Goal: Communication & Community: Answer question/provide support

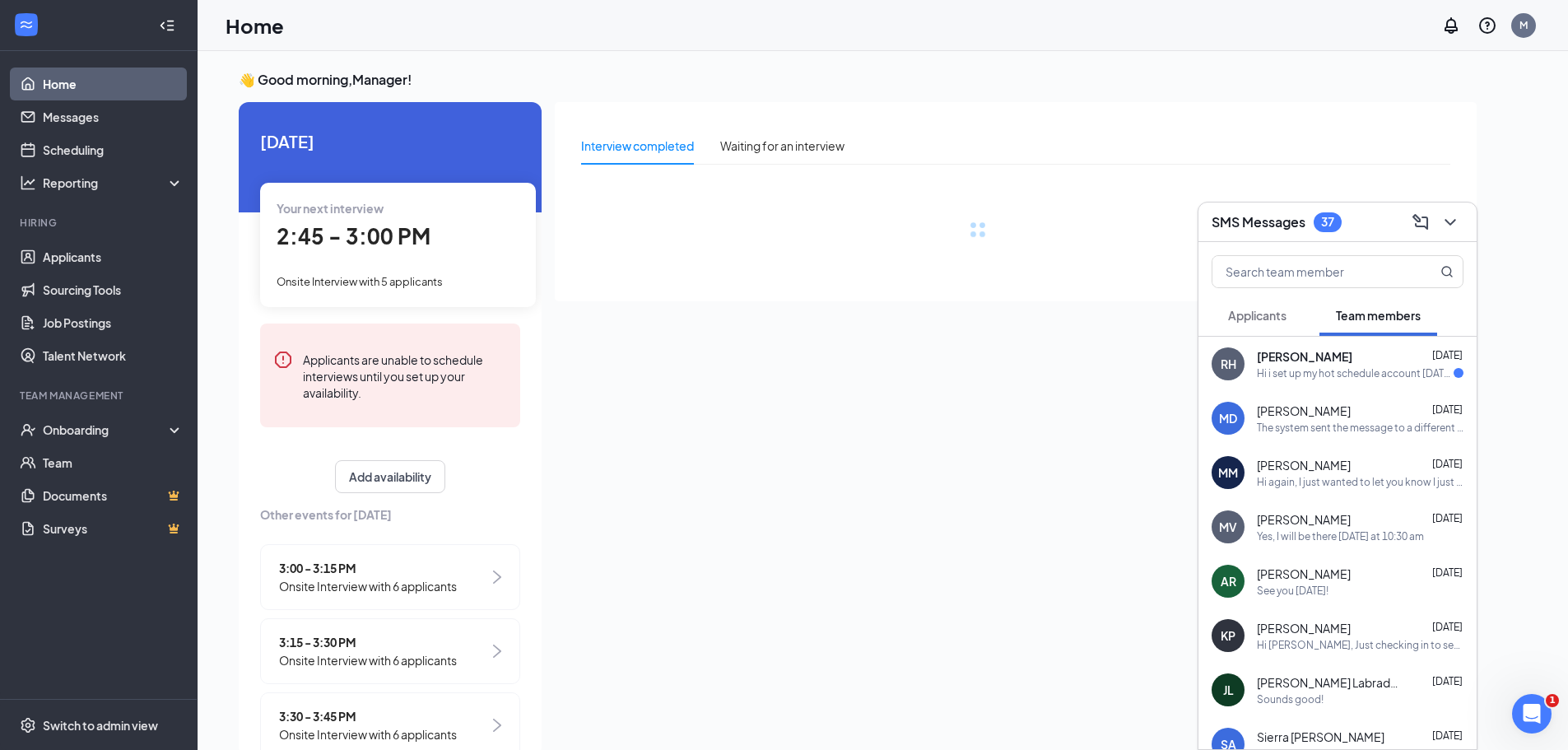
click at [1334, 362] on div "[PERSON_NAME] [DATE]" at bounding box center [1360, 356] width 207 height 16
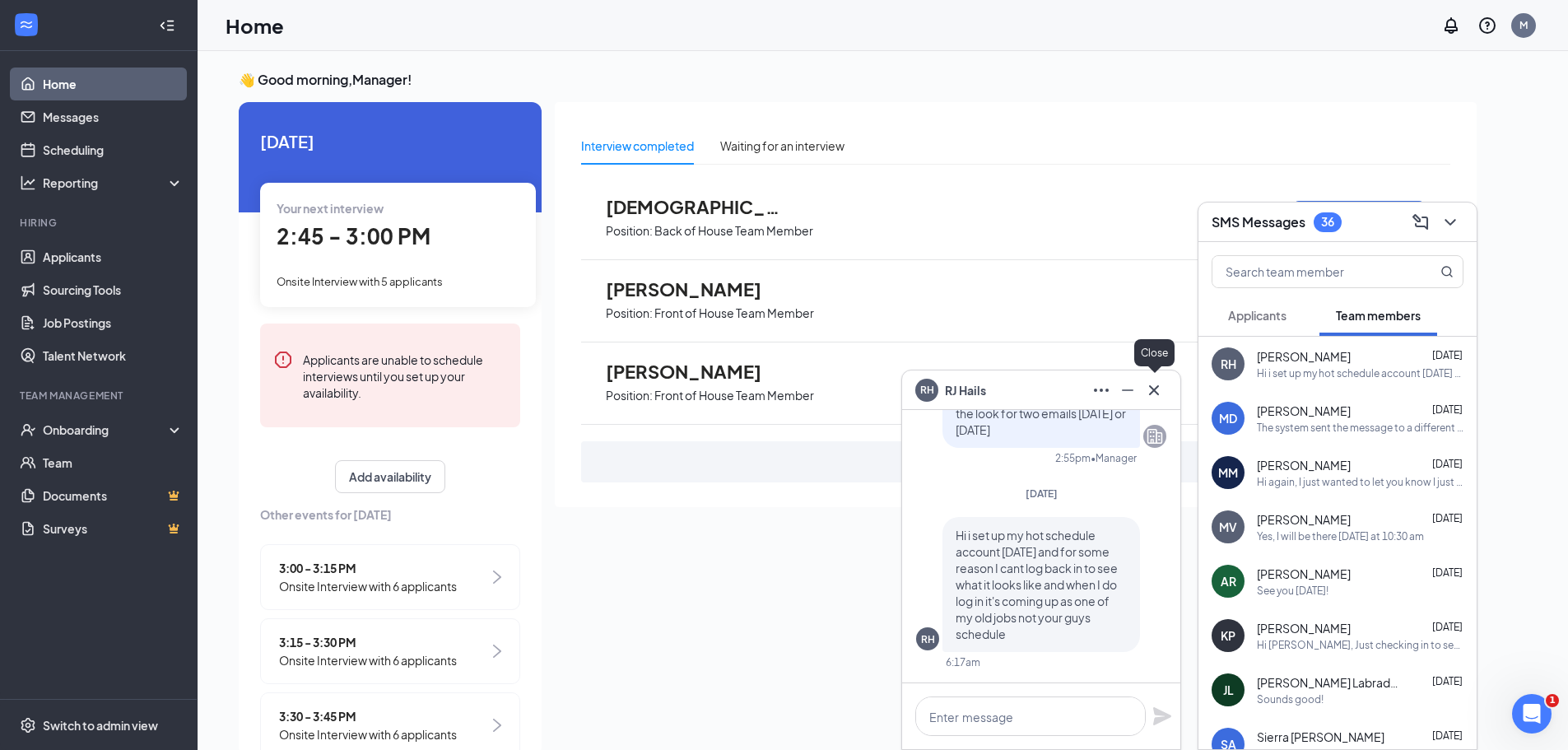
click at [1152, 395] on icon "Cross" at bounding box center [1154, 390] width 20 height 20
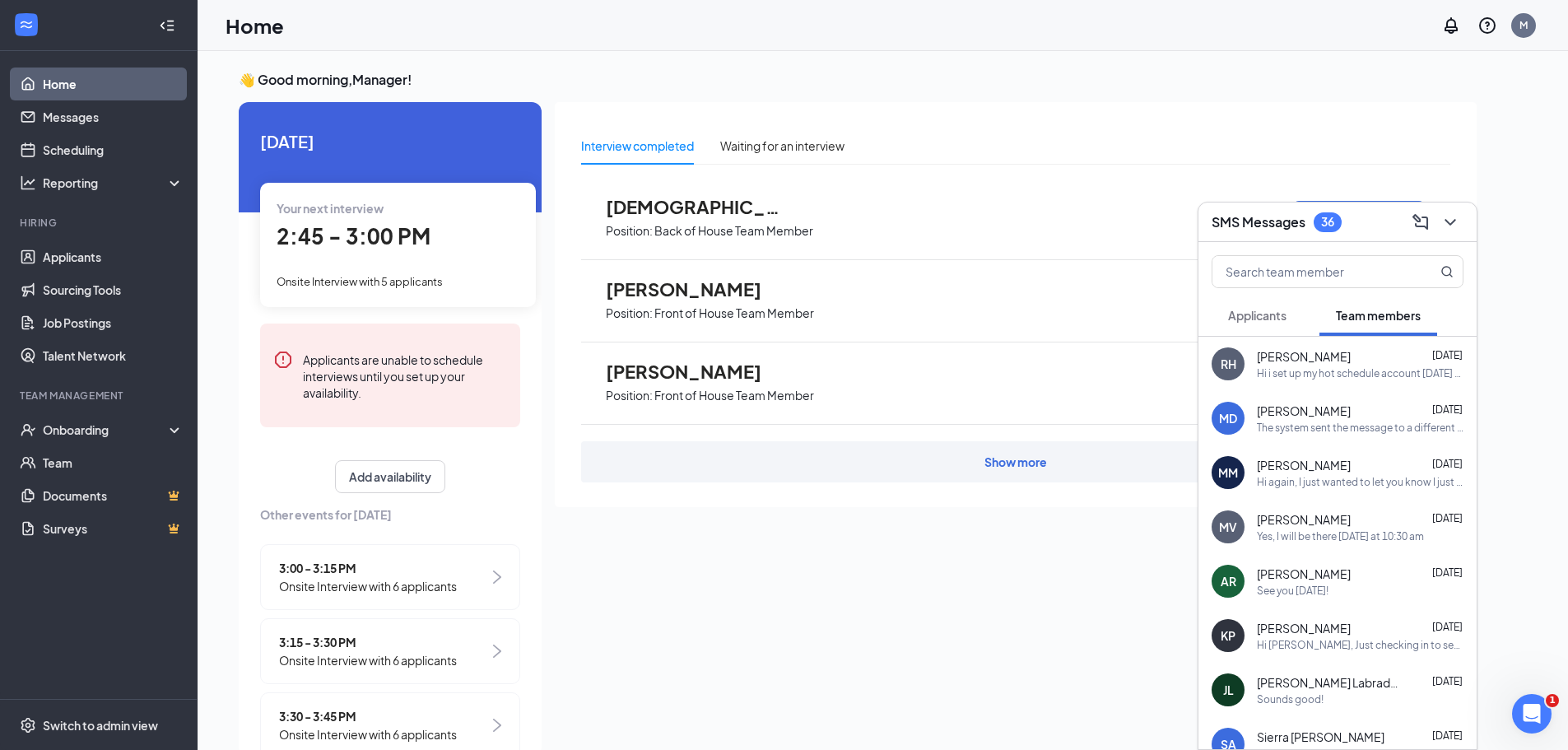
click at [1266, 328] on button "Applicants" at bounding box center [1258, 316] width 91 height 41
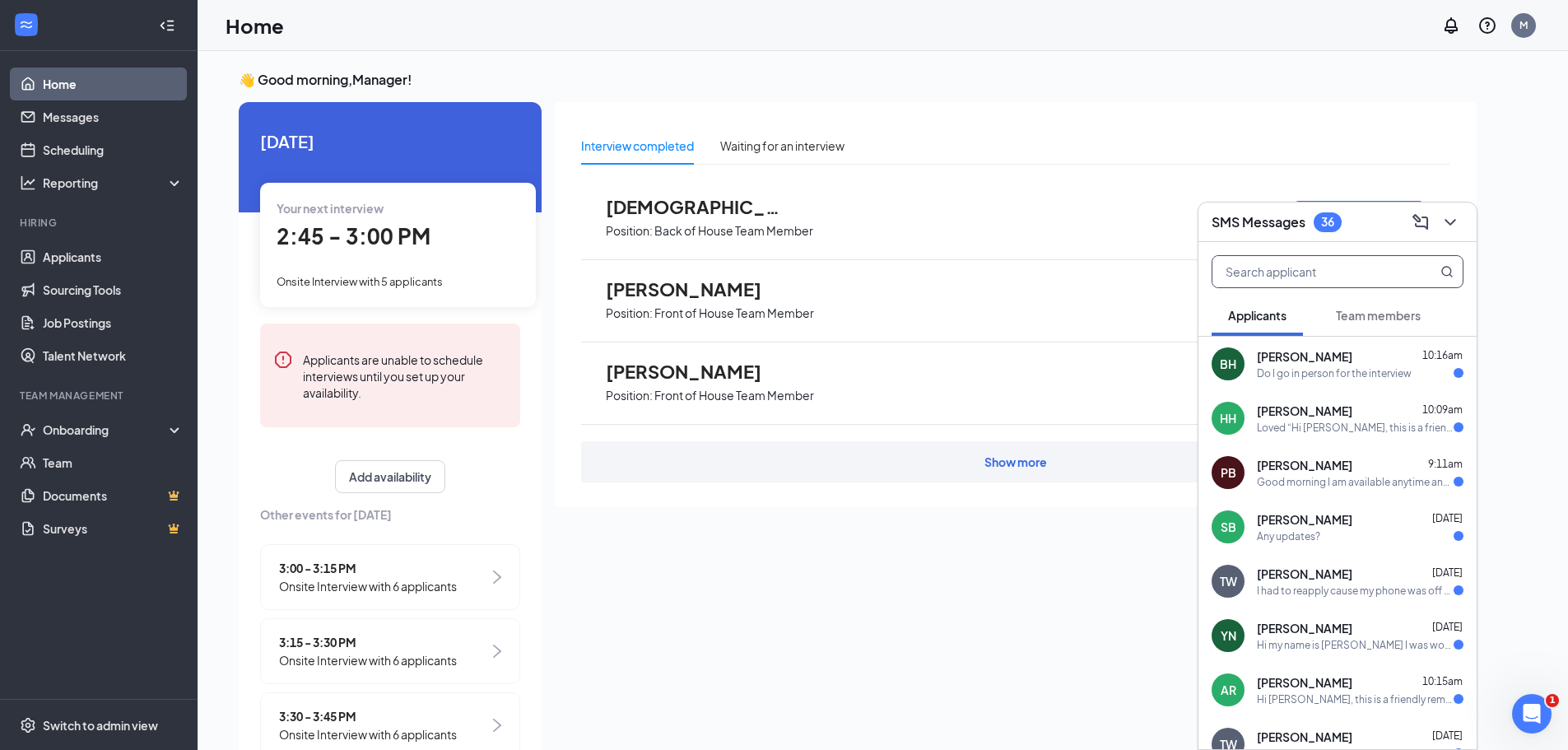
click at [1229, 262] on input "text" at bounding box center [1310, 272] width 195 height 31
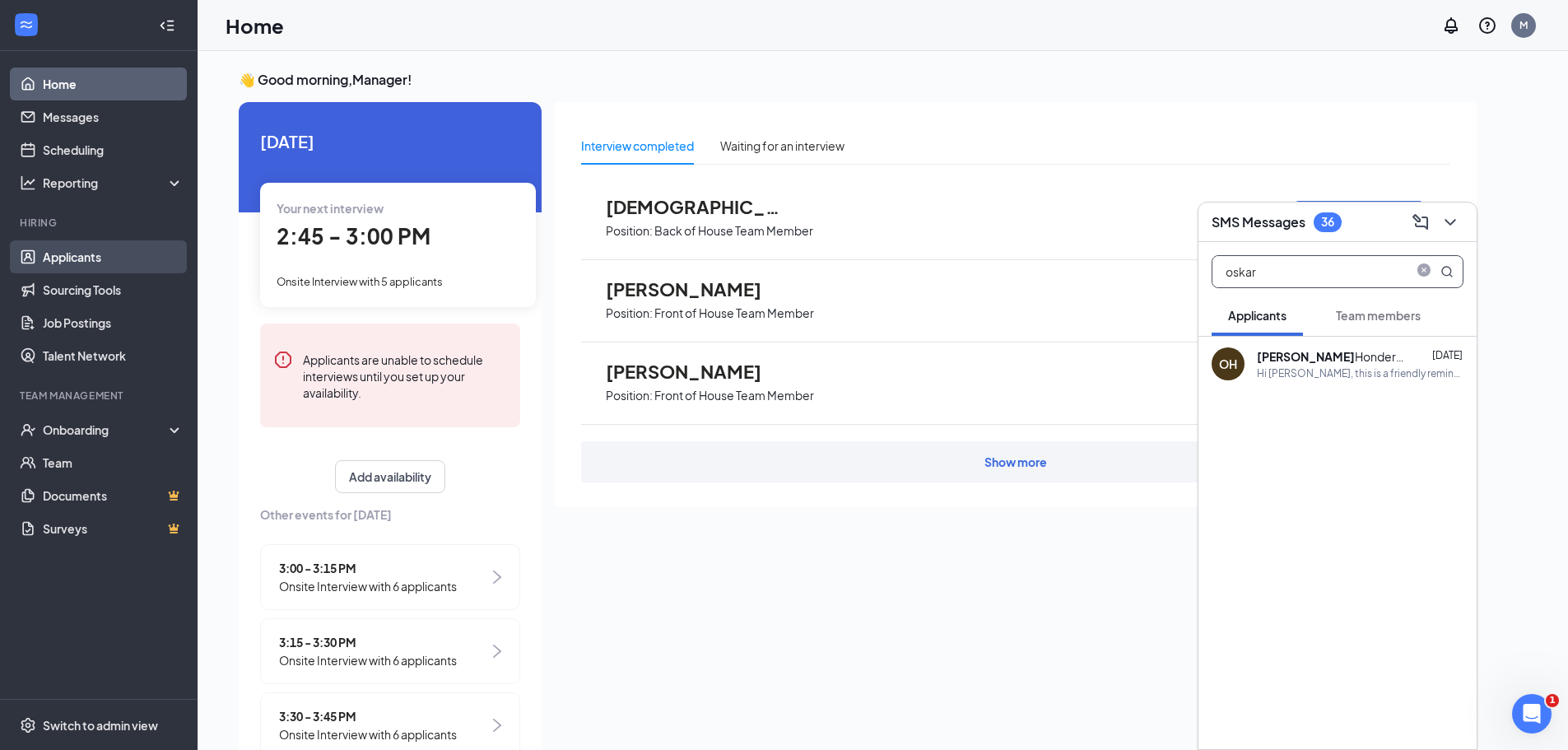
type input "oskar"
click at [84, 257] on link "Applicants" at bounding box center [113, 257] width 141 height 33
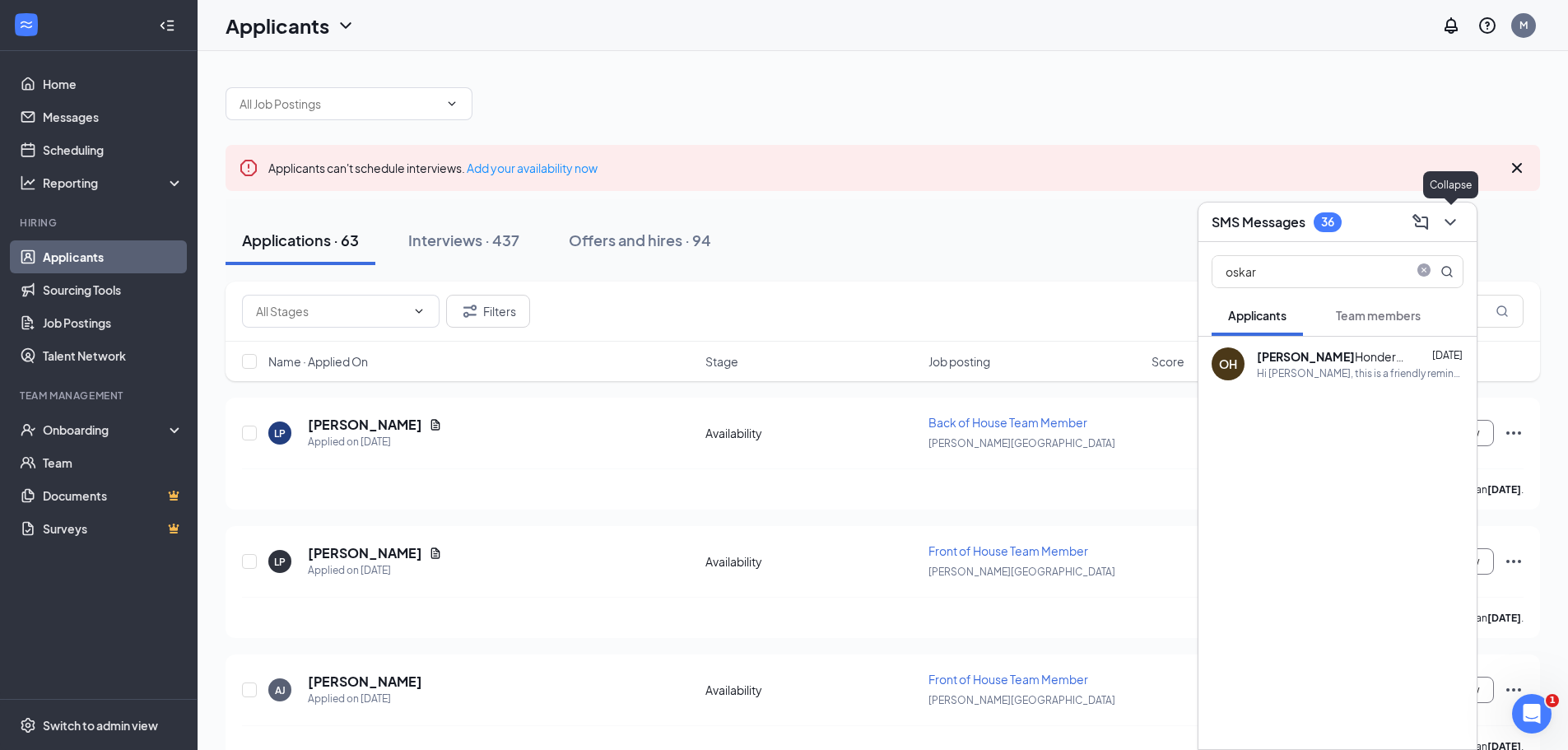
click at [1459, 218] on icon "ChevronDown" at bounding box center [1450, 222] width 20 height 20
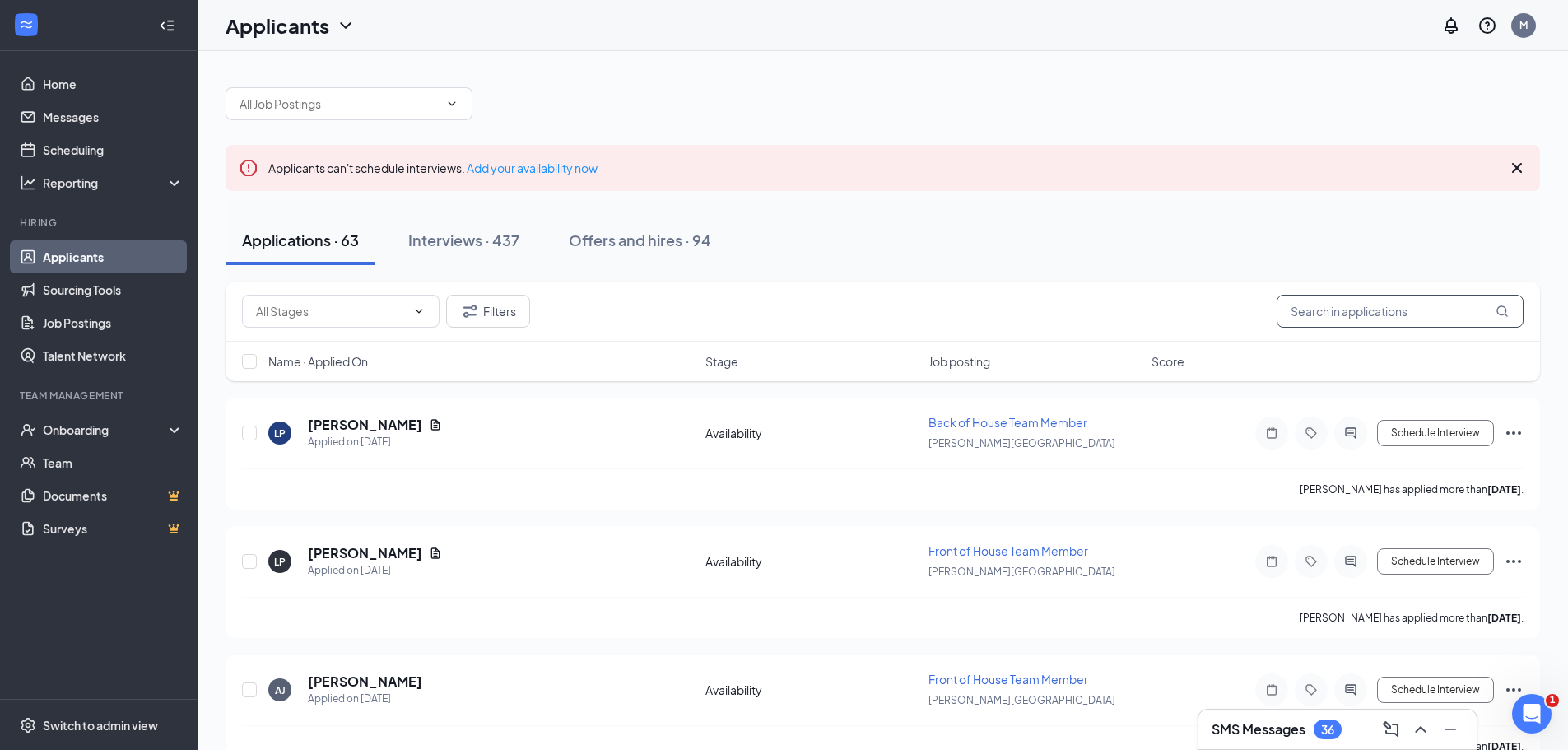
click at [1334, 305] on input "text" at bounding box center [1400, 311] width 247 height 33
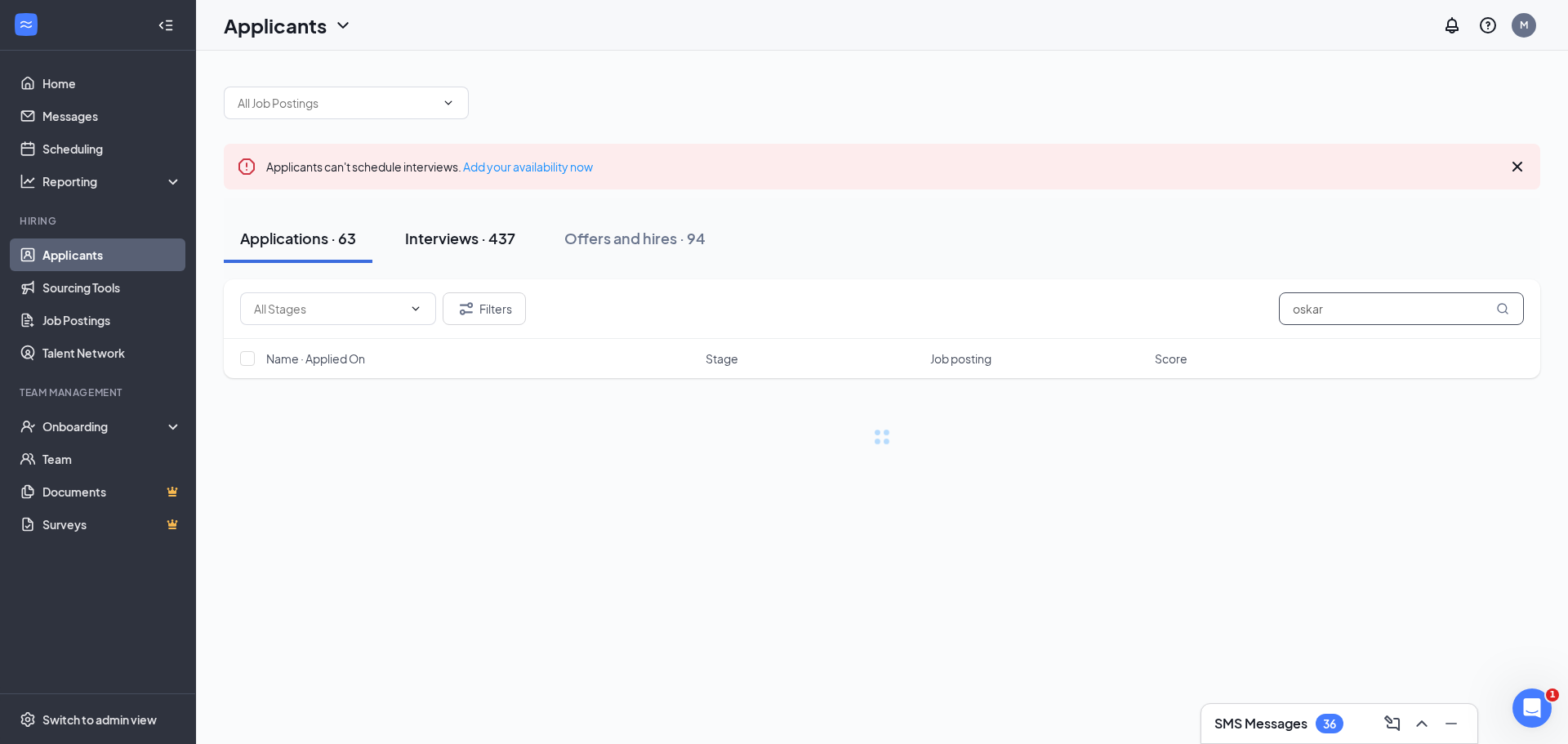
type input "oskar"
click at [476, 245] on div "Interviews · 437" at bounding box center [460, 238] width 110 height 21
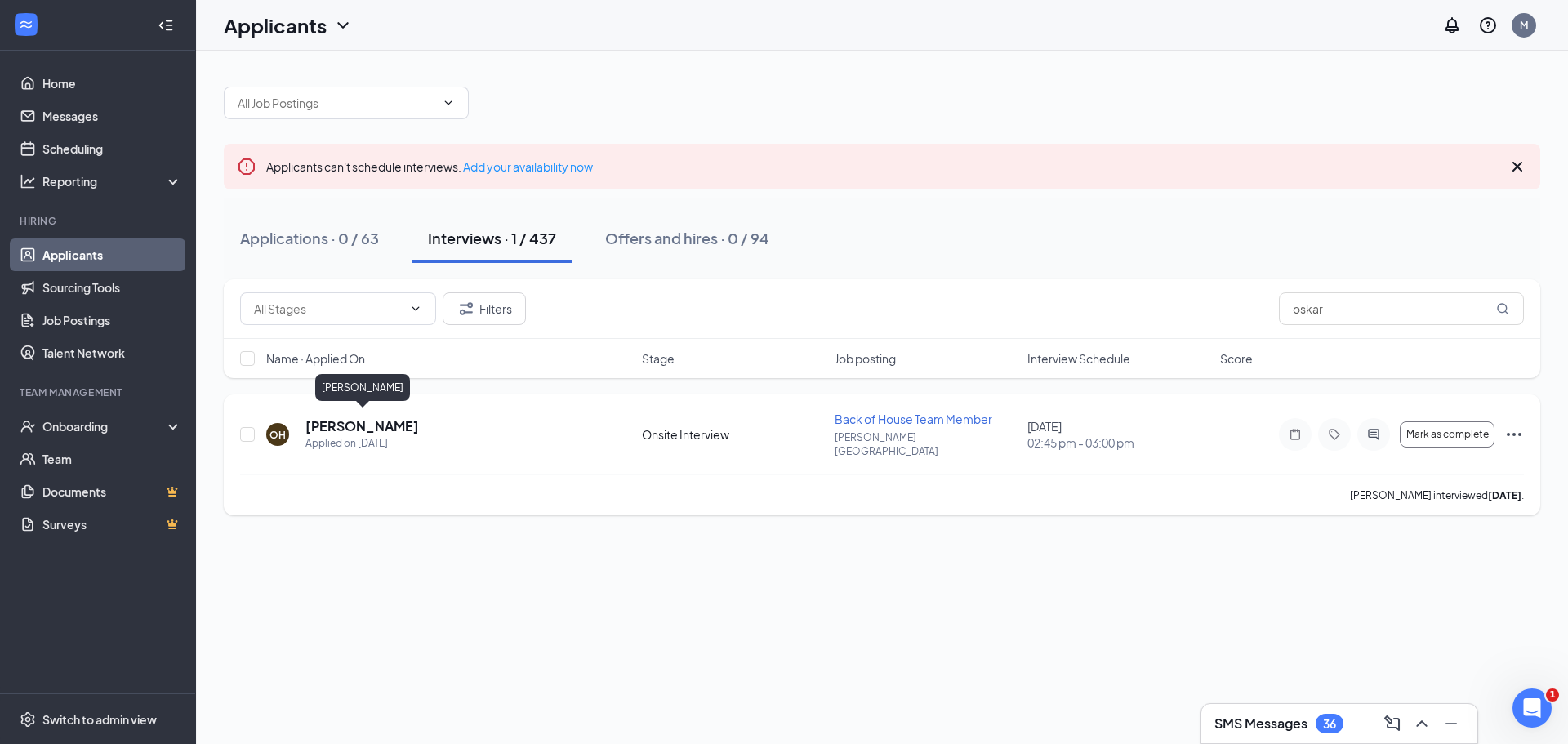
click at [403, 420] on h5 "[PERSON_NAME]" at bounding box center [362, 426] width 114 height 18
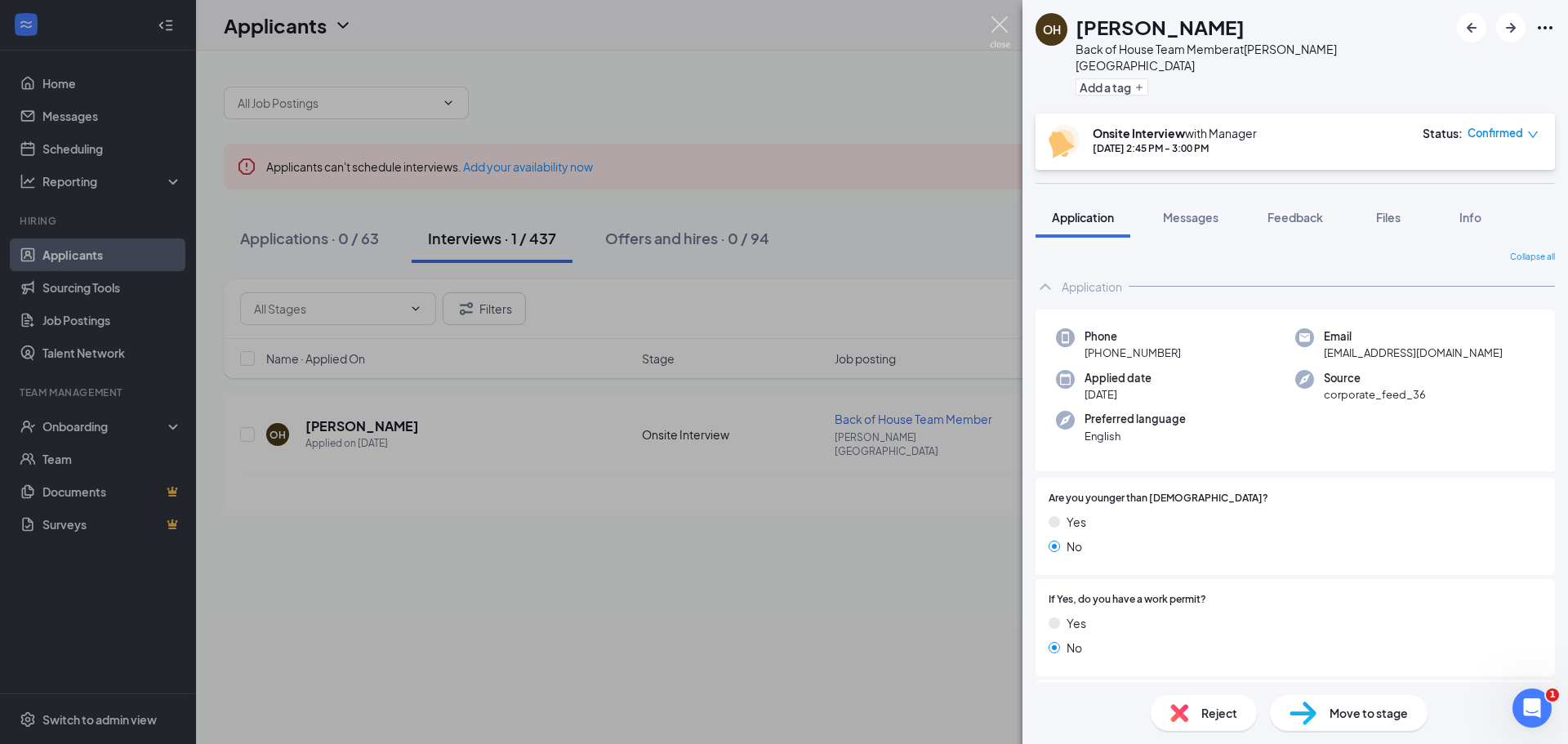
click at [1001, 35] on img at bounding box center [1000, 32] width 21 height 32
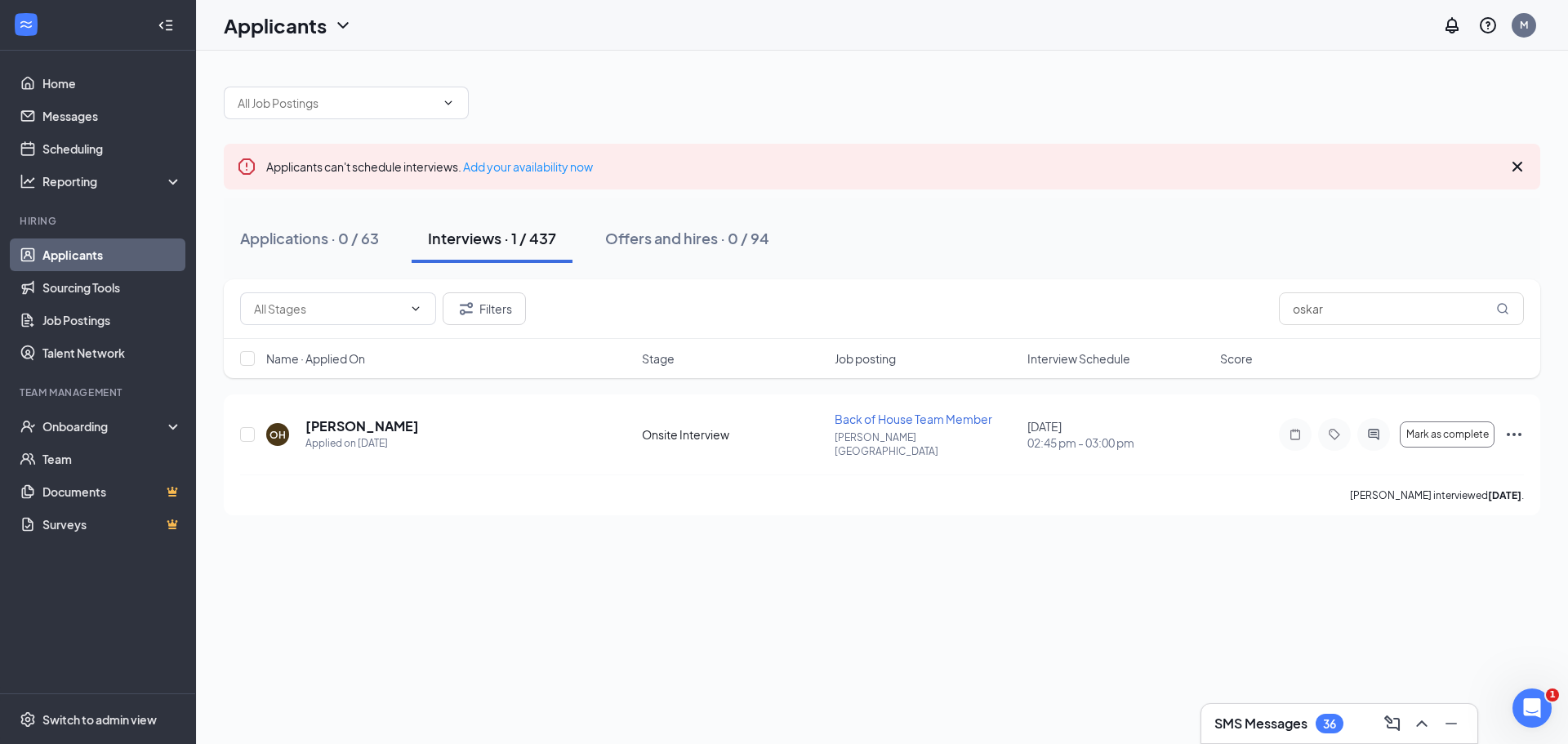
click at [1278, 726] on h3 "SMS Messages" at bounding box center [1260, 723] width 93 height 18
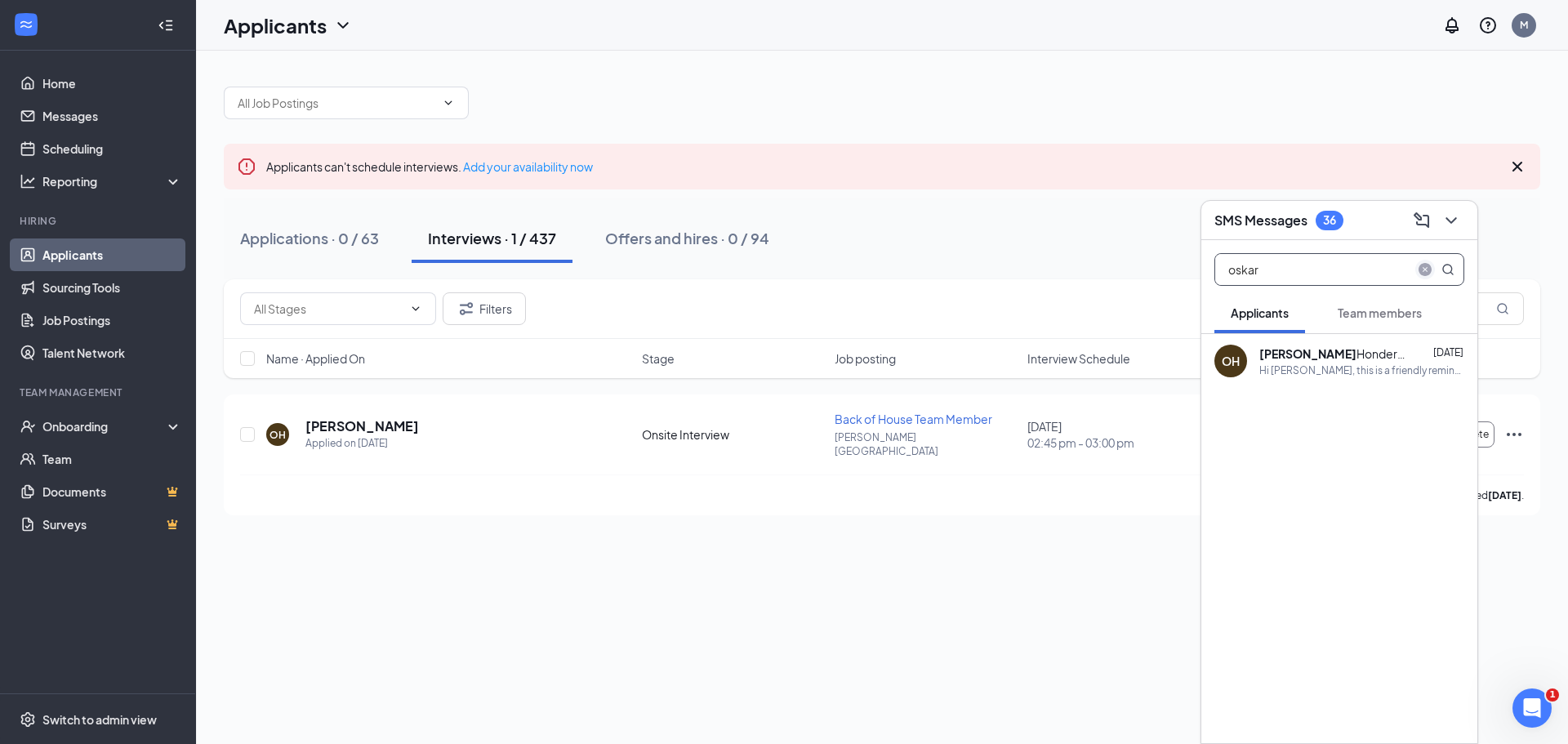
click at [1424, 270] on icon "close-circle" at bounding box center [1424, 269] width 13 height 13
click at [1348, 316] on span "Team members" at bounding box center [1379, 312] width 84 height 15
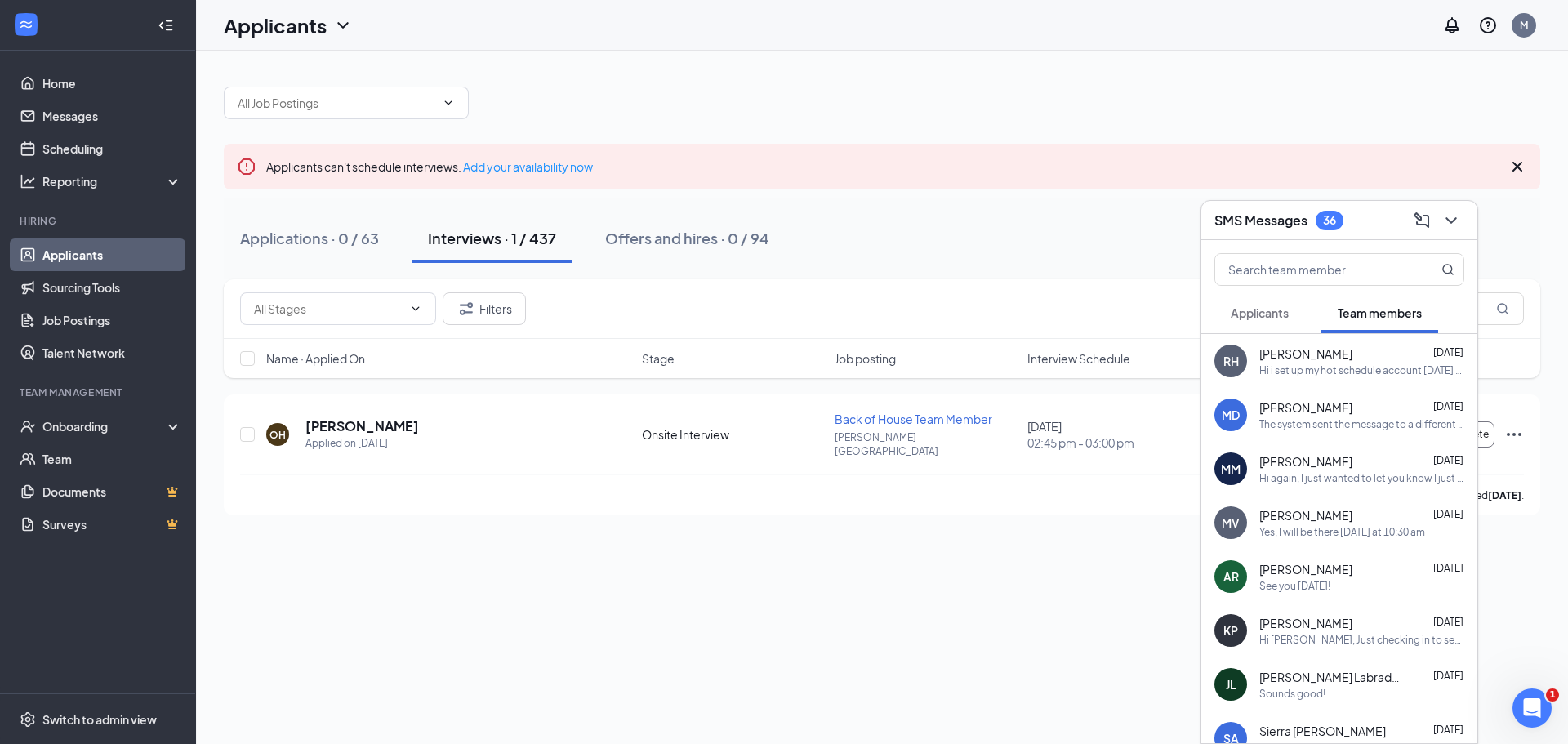
click at [1336, 368] on div "Hi i set up my hot schedule account [DATE] and for some reason I cant log back …" at bounding box center [1362, 370] width 205 height 14
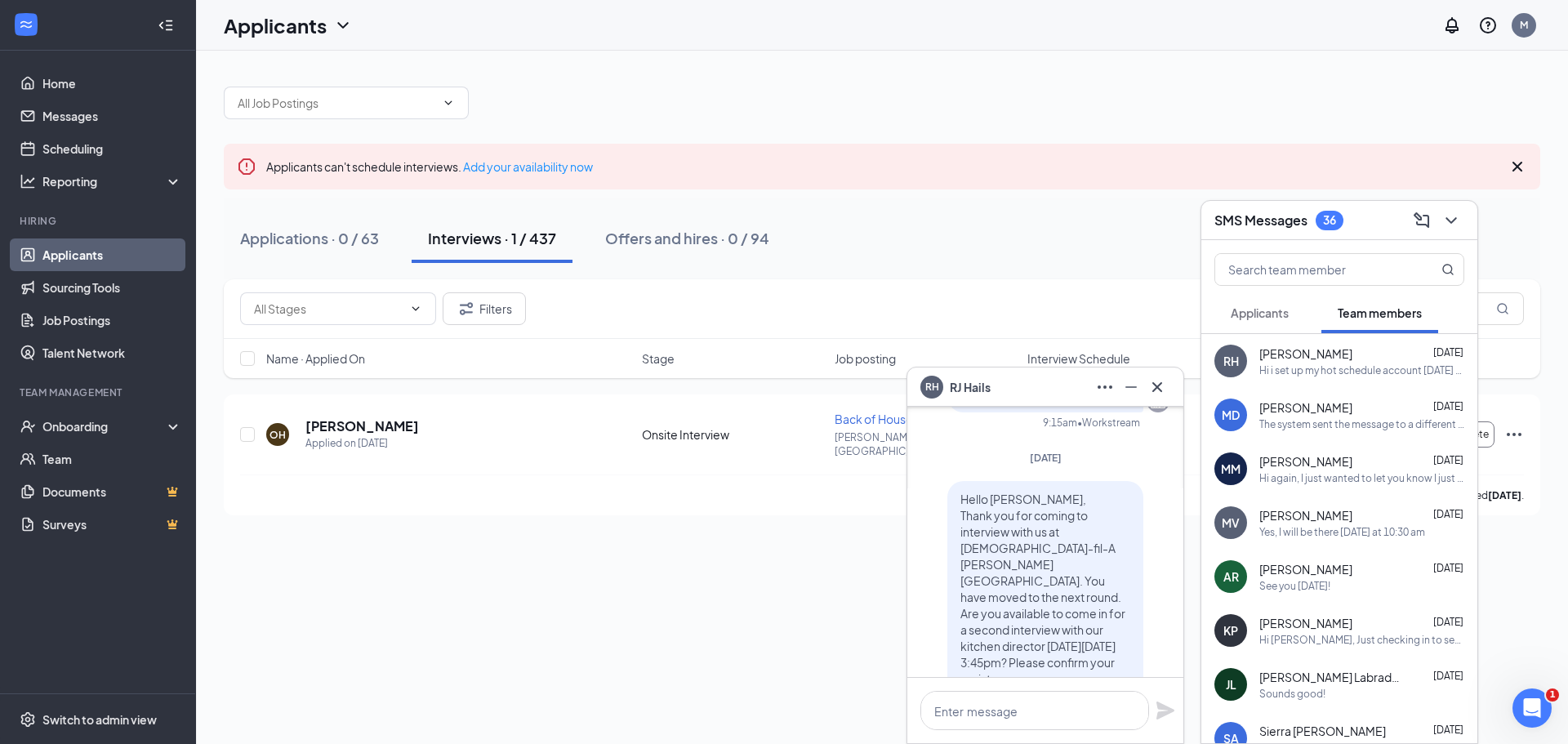
scroll to position [-2416, 0]
click at [1282, 318] on span "Applicants" at bounding box center [1259, 312] width 58 height 15
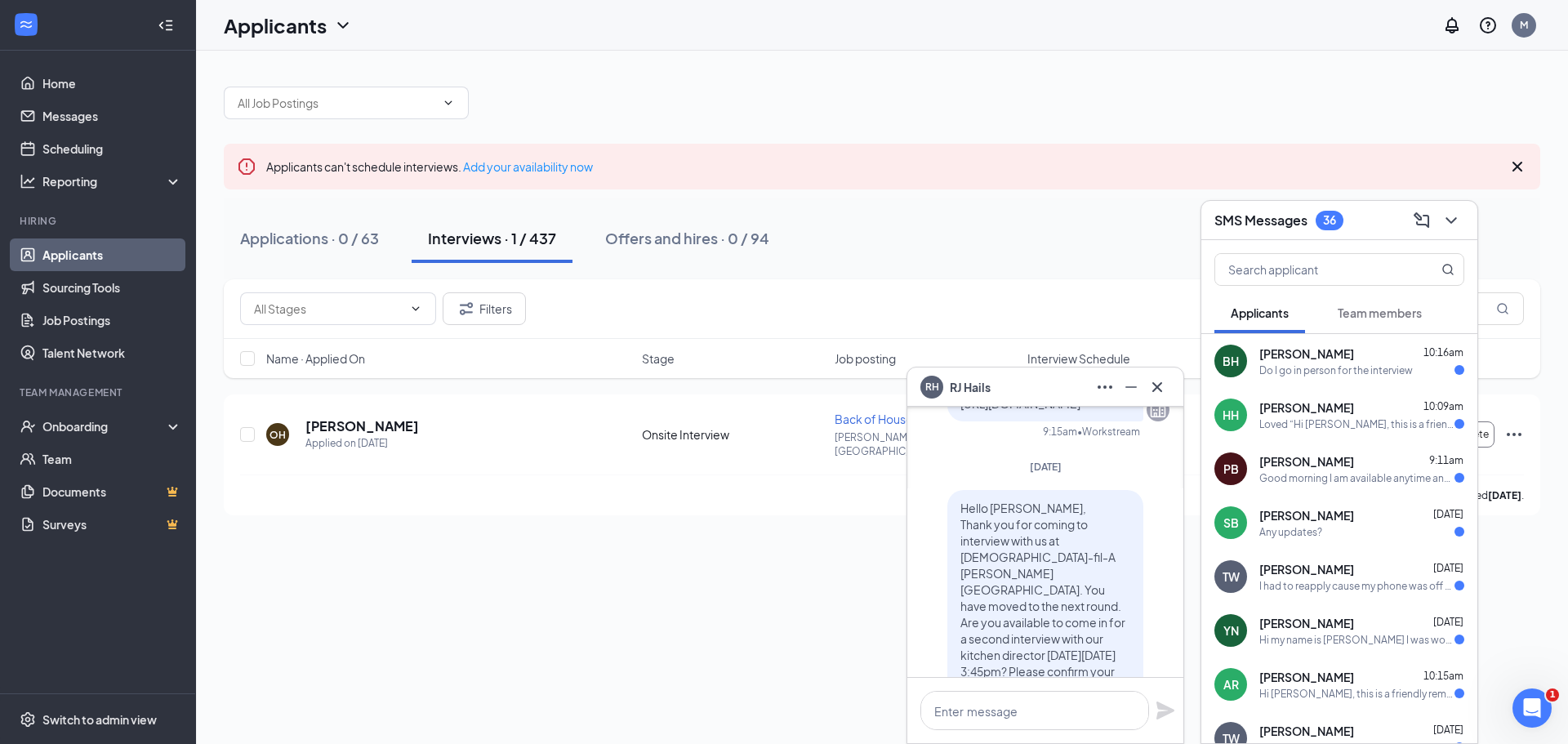
click at [1358, 318] on span "Team members" at bounding box center [1379, 312] width 84 height 15
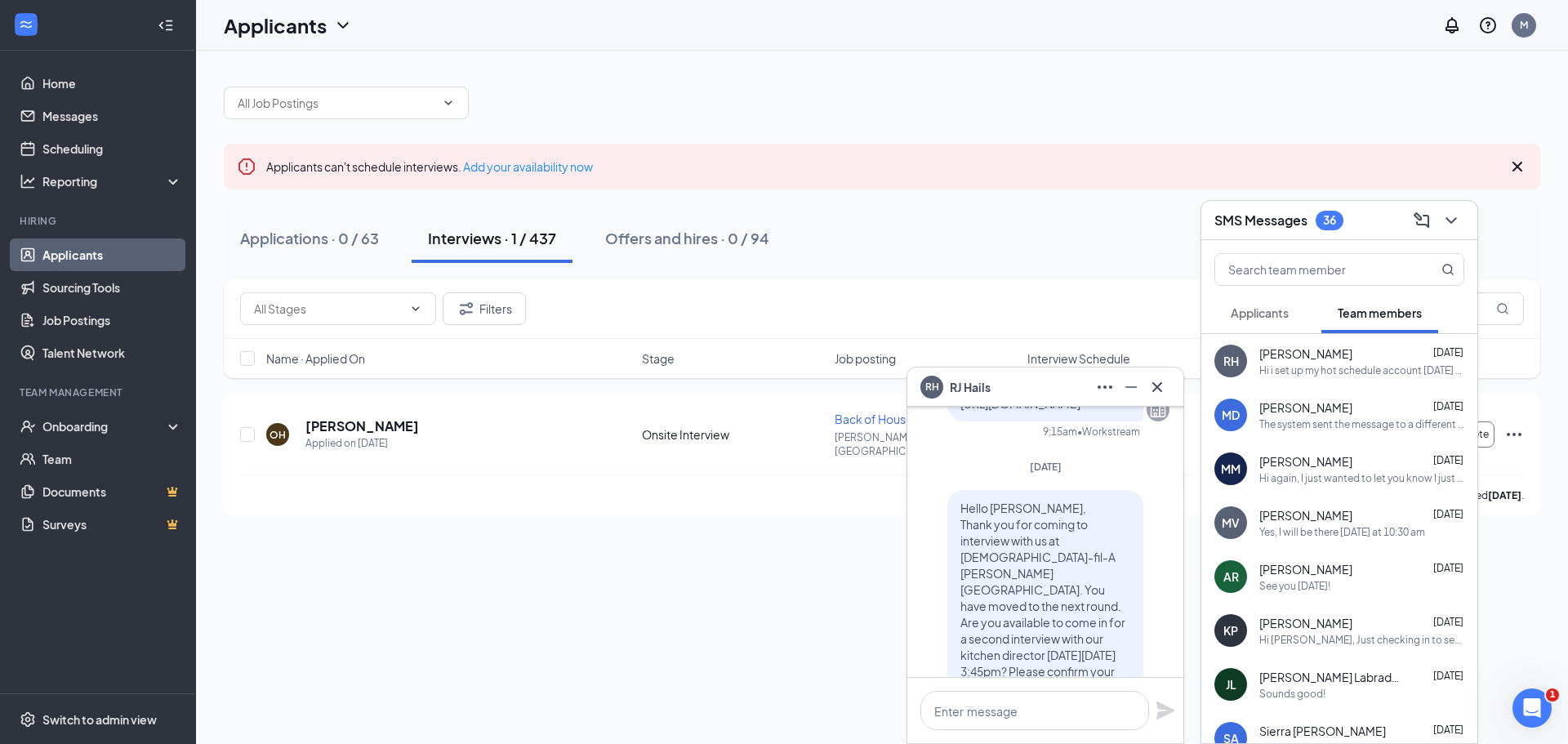
click at [1296, 456] on span "[PERSON_NAME]" at bounding box center [1306, 461] width 93 height 16
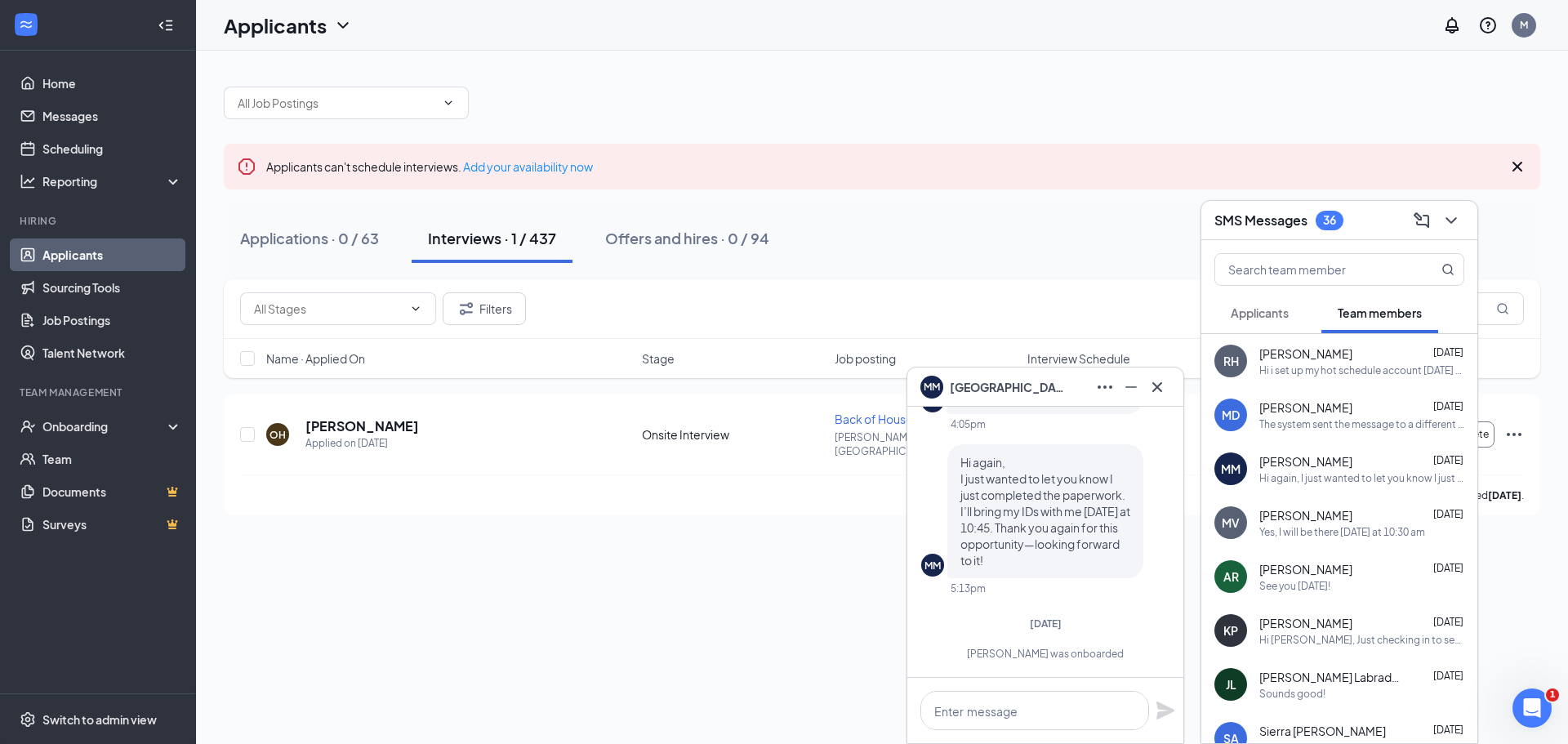
click at [1306, 400] on span "[PERSON_NAME]" at bounding box center [1306, 407] width 93 height 16
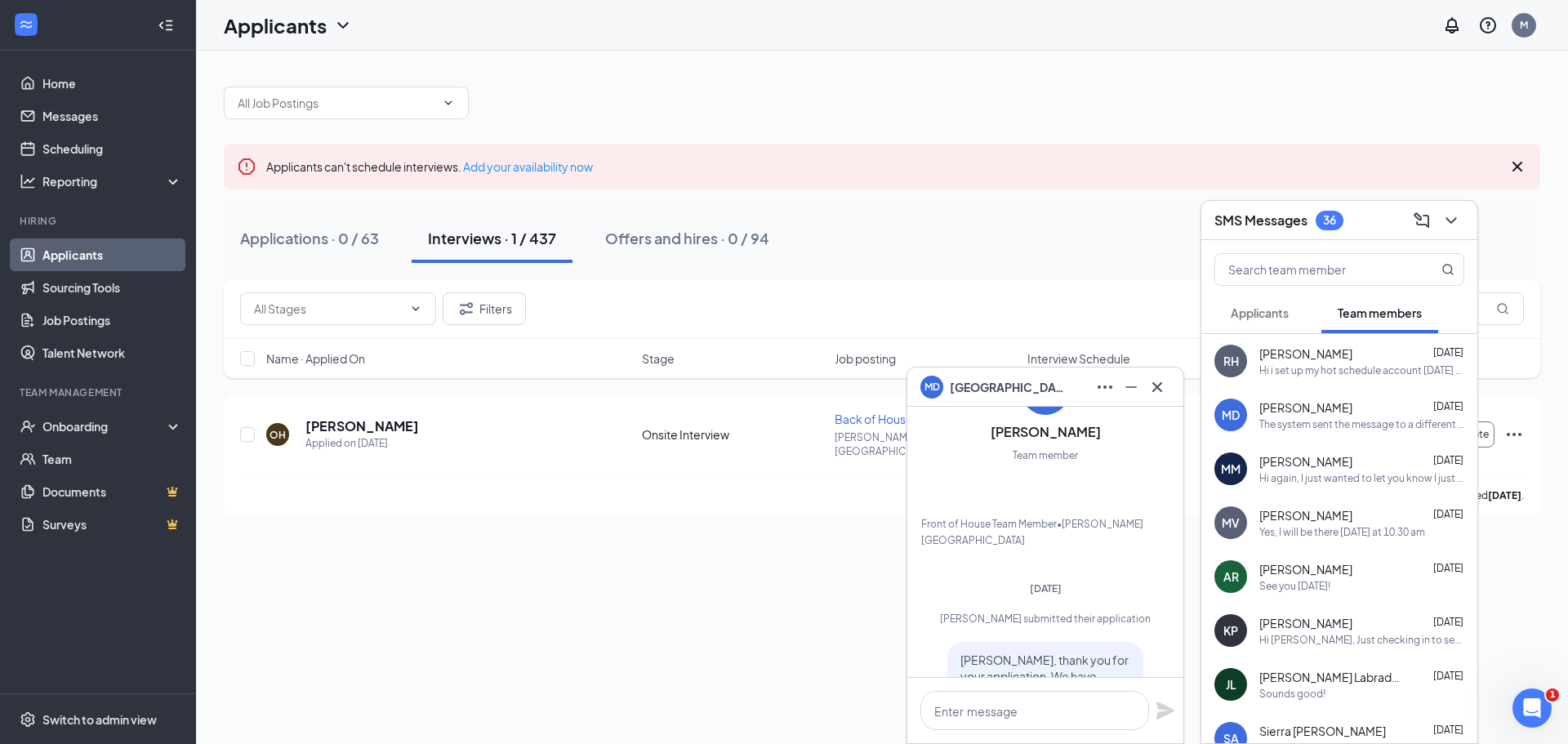
scroll to position [-676, 0]
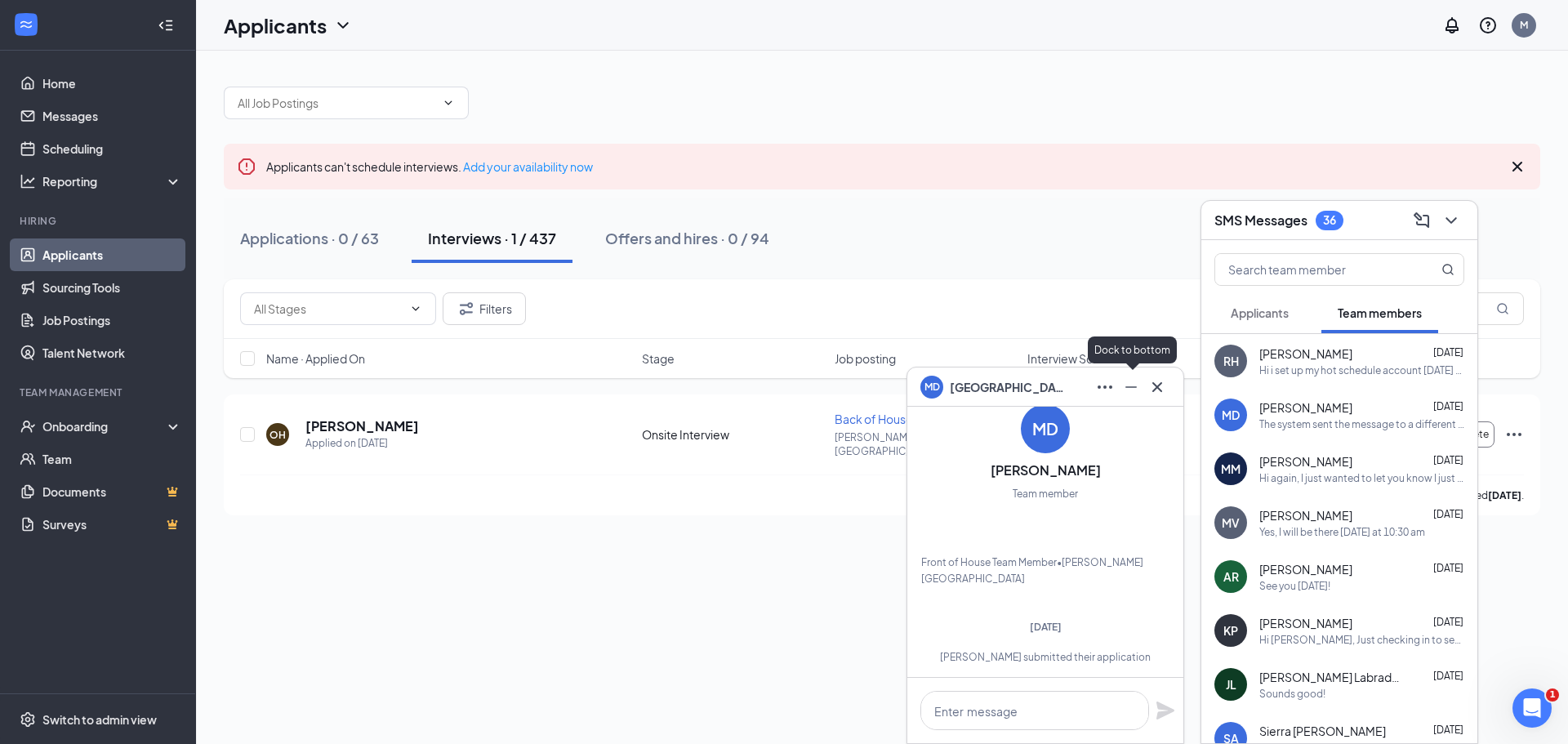
click at [1120, 391] on button at bounding box center [1131, 387] width 27 height 27
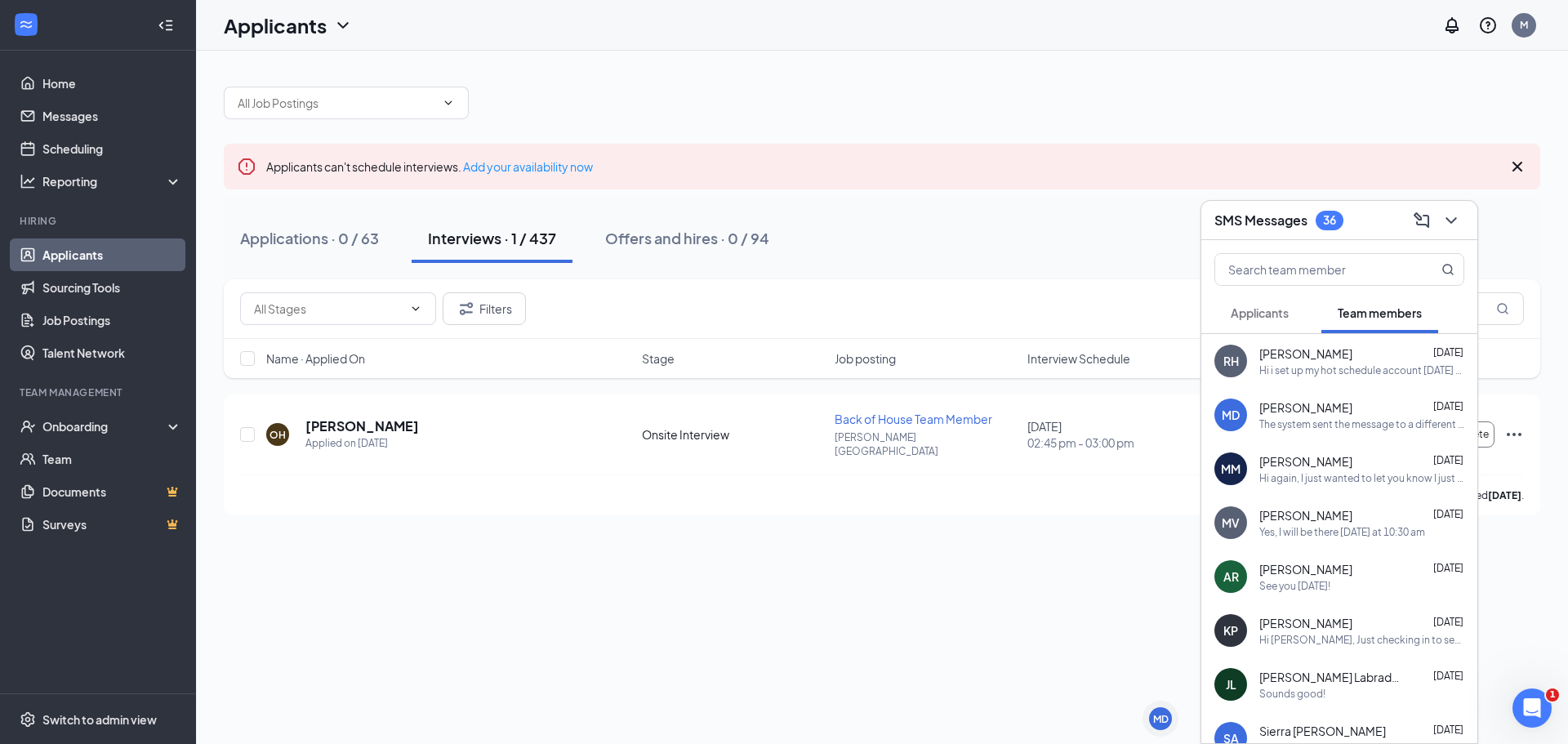
scroll to position [0, 0]
click at [1156, 704] on div "MD" at bounding box center [1160, 718] width 36 height 36
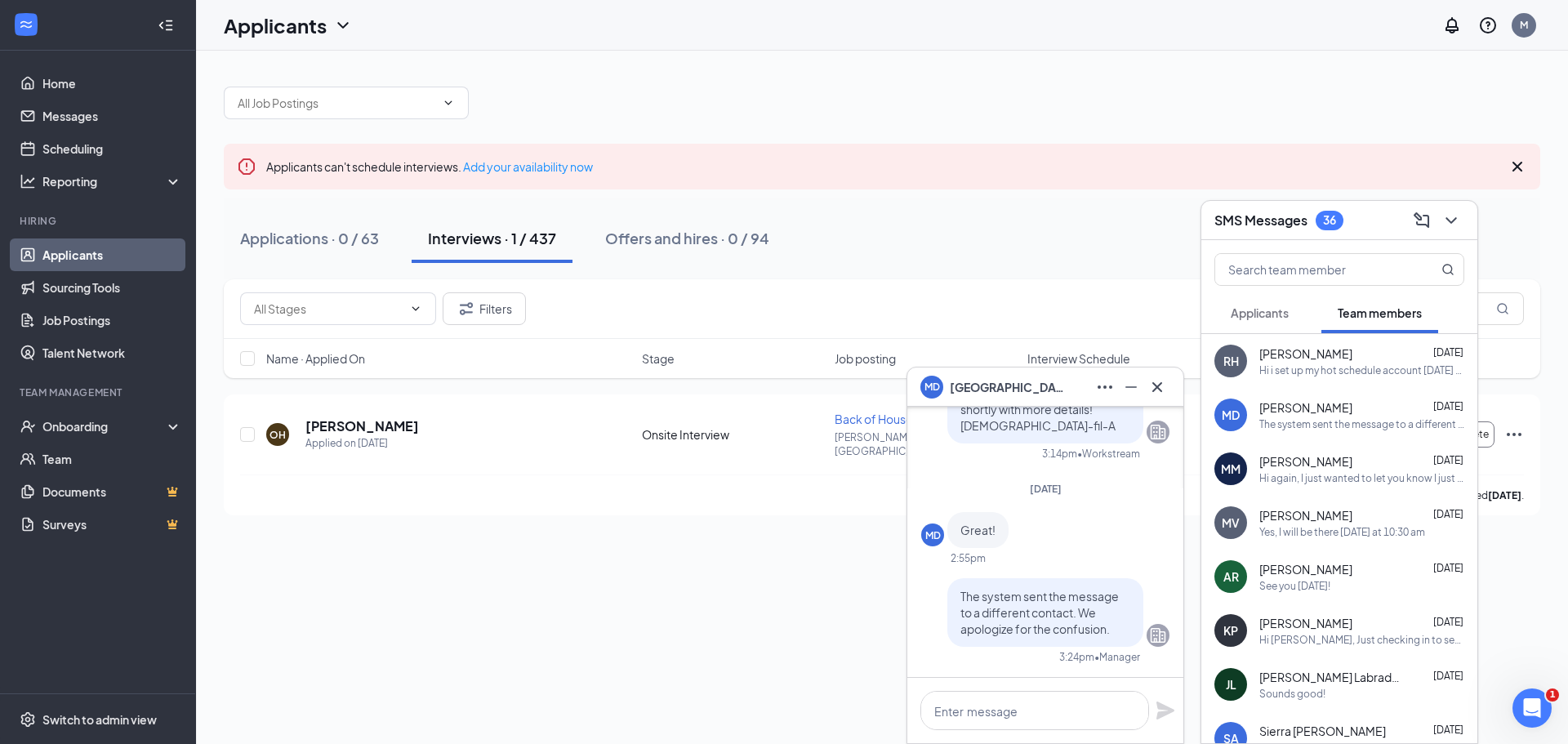
click at [1351, 472] on div "Hi again, I just wanted to let you know I just completed the paperwork. I’ll br…" at bounding box center [1362, 478] width 205 height 14
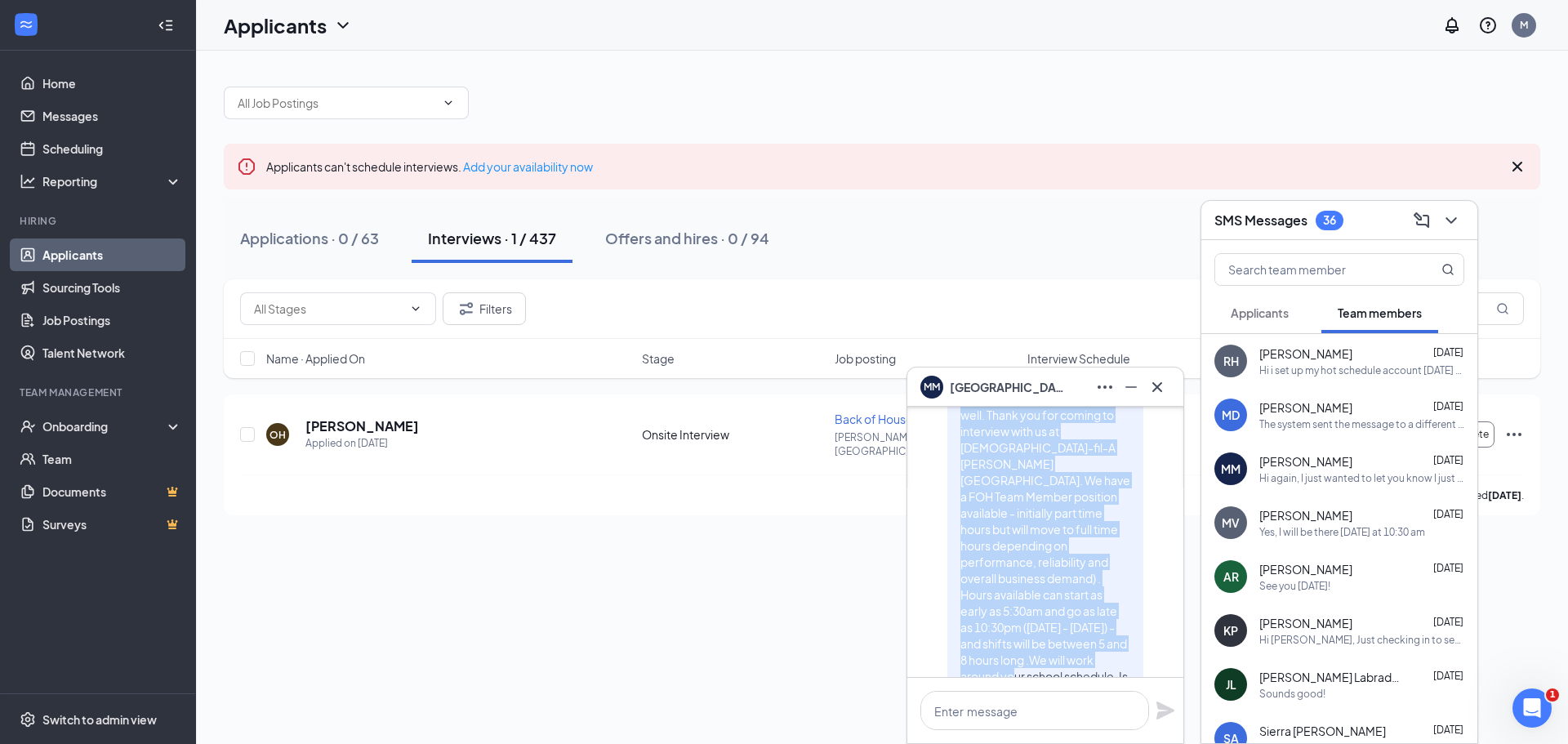
scroll to position [-1041, 0]
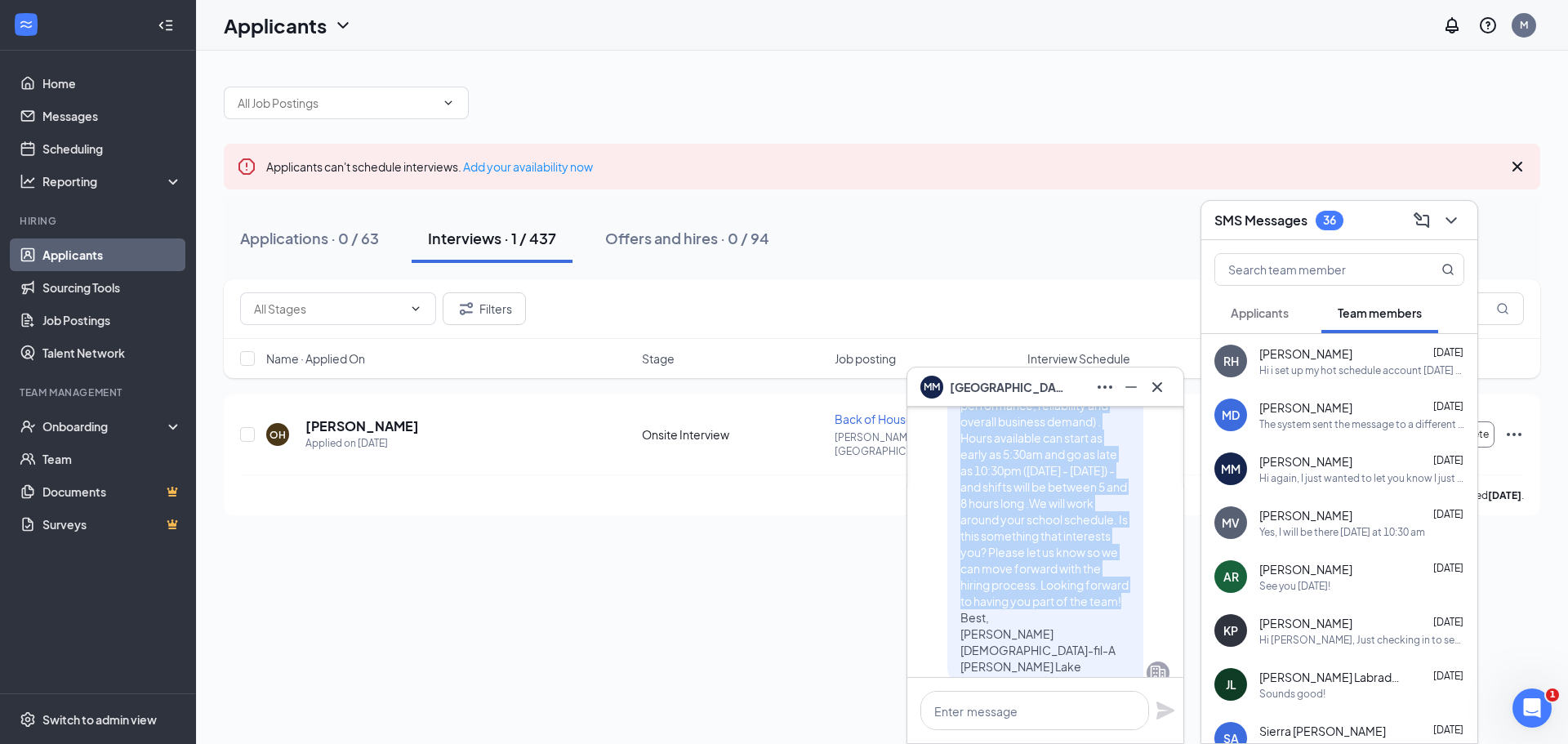
drag, startPoint x: 949, startPoint y: 426, endPoint x: 1088, endPoint y: 656, distance: 268.7
click at [1088, 656] on p "Hi, [GEOGRAPHIC_DATA]! Hope this message finds you well. Thank you for coming t…" at bounding box center [1045, 446] width 170 height 458
copy span "Hi, [GEOGRAPHIC_DATA]! Hope this message finds you well. Thank you for coming t…"
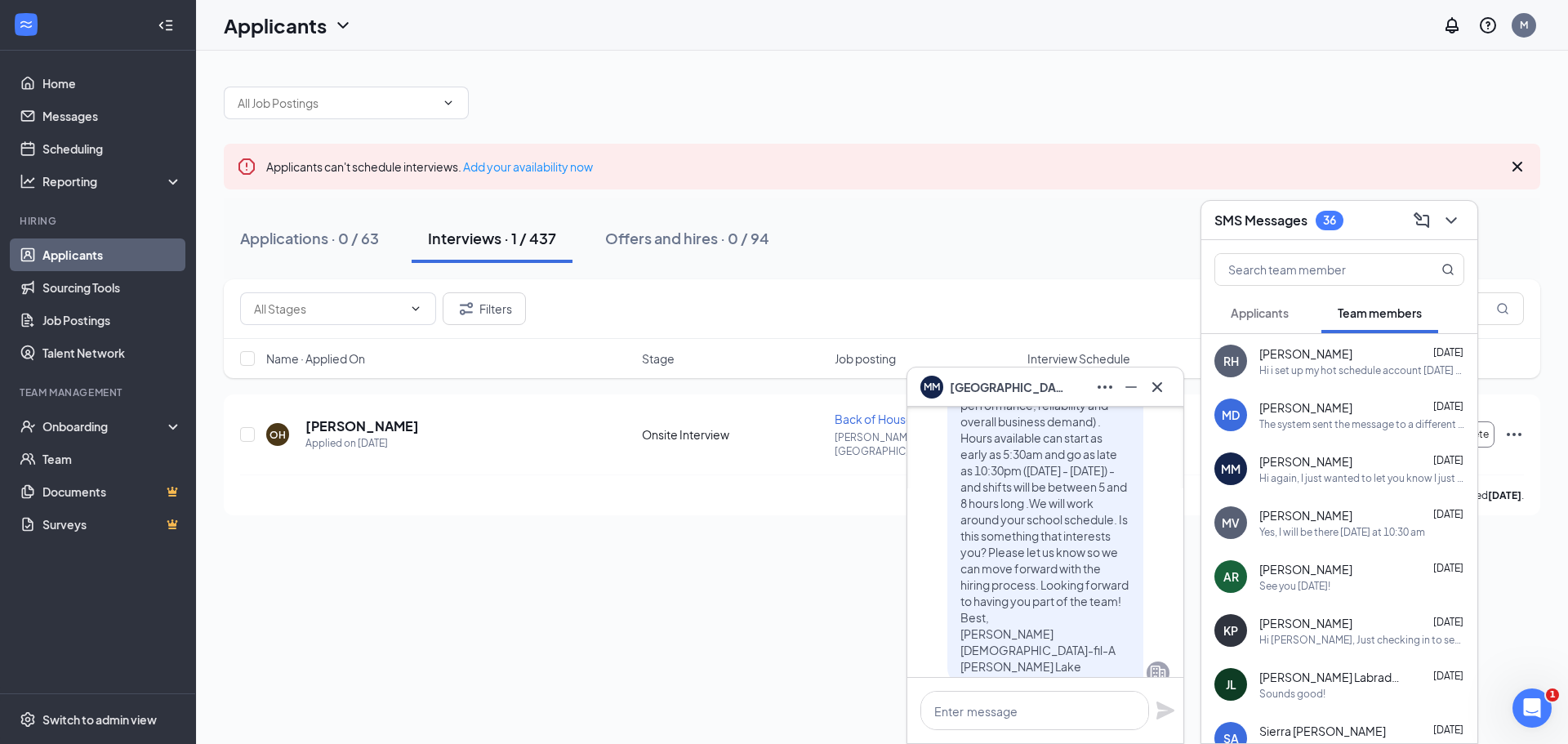
click at [675, 534] on div "Applicants can't schedule interviews. Add your availability now Applications · …" at bounding box center [881, 397] width 1372 height 694
click at [416, 419] on h5 "[PERSON_NAME]" at bounding box center [362, 426] width 114 height 18
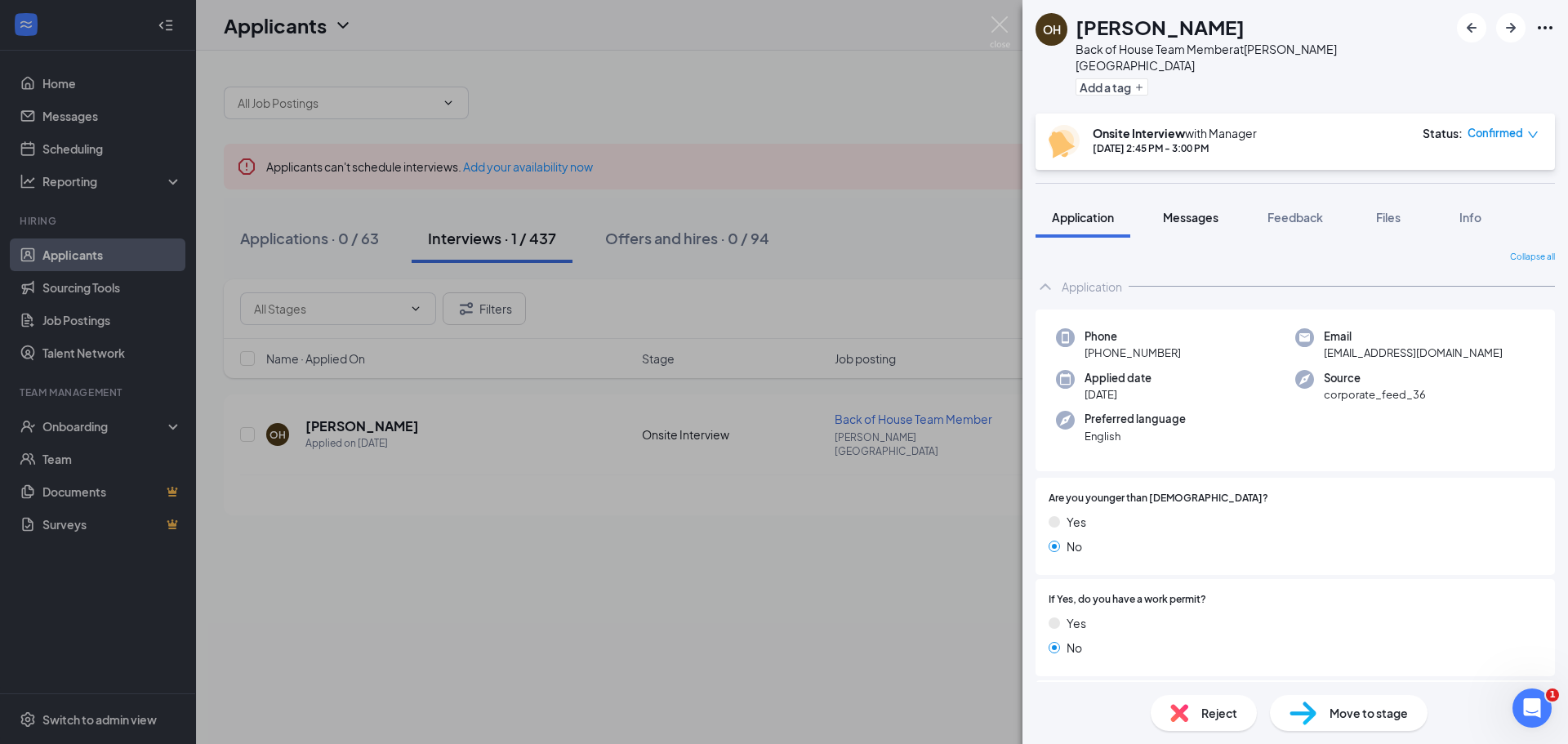
click at [1195, 210] on div "Messages" at bounding box center [1190, 217] width 56 height 16
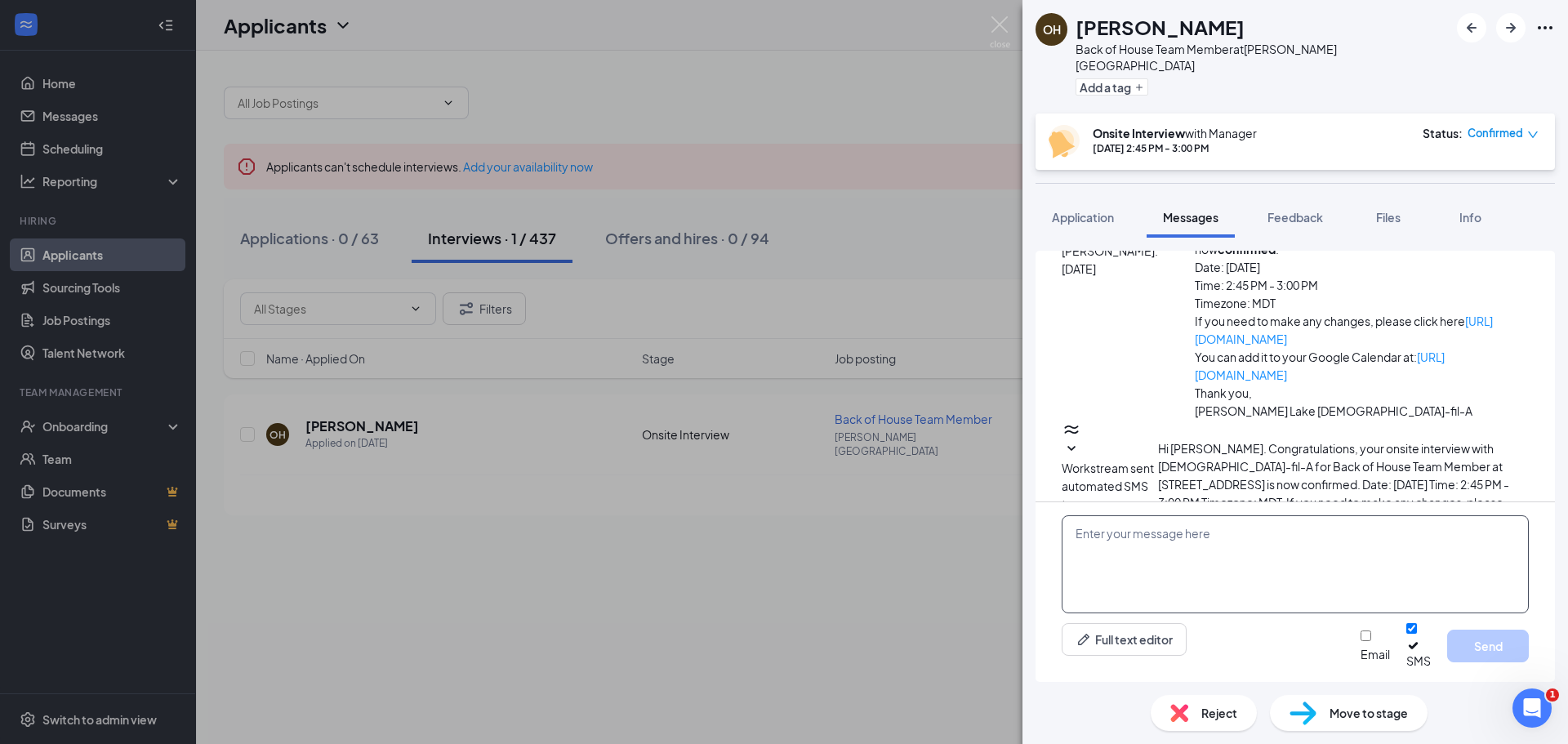
click at [1129, 568] on textarea at bounding box center [1295, 564] width 467 height 98
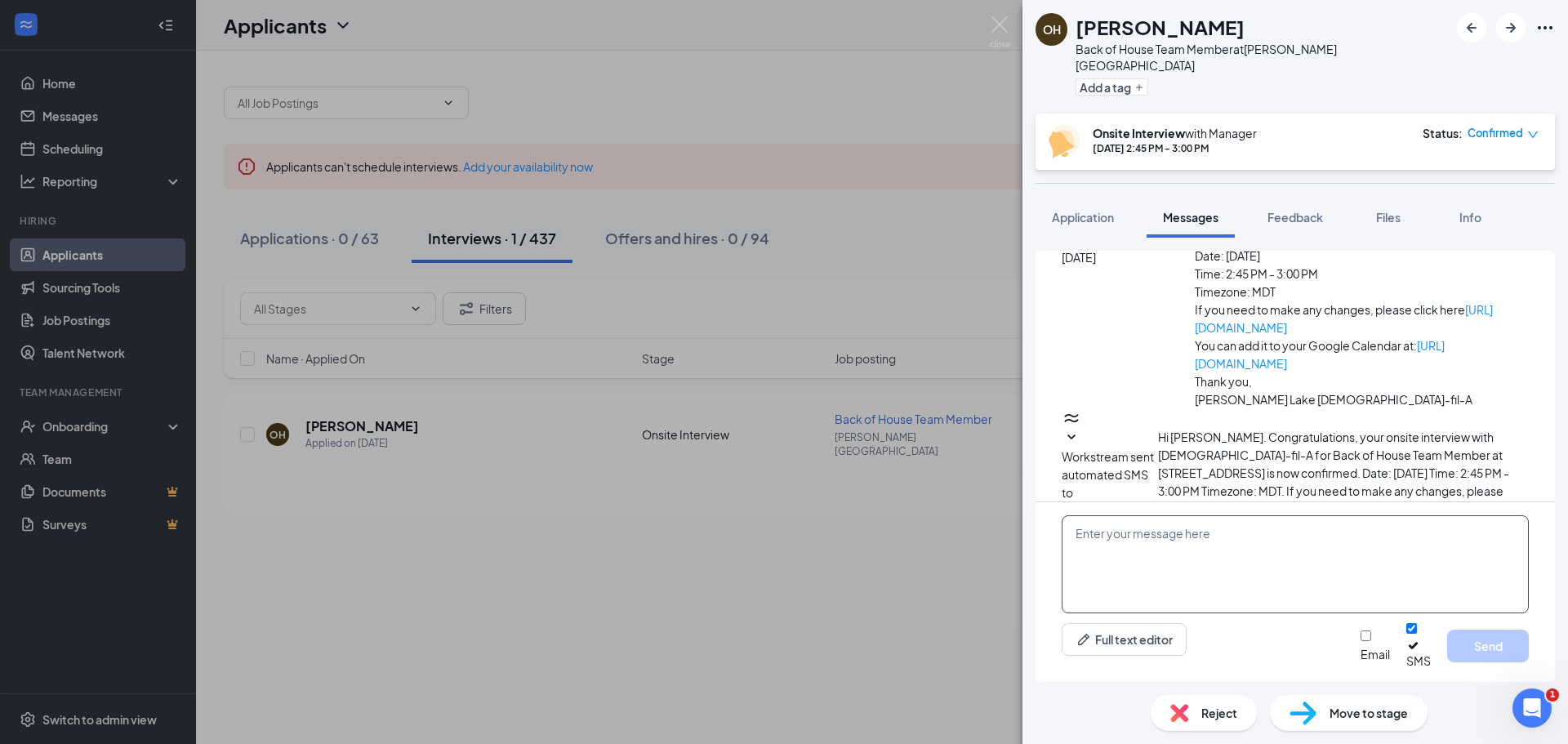
paste textarea "Hi, [GEOGRAPHIC_DATA]! Hope this message finds you well. Thank you for coming t…"
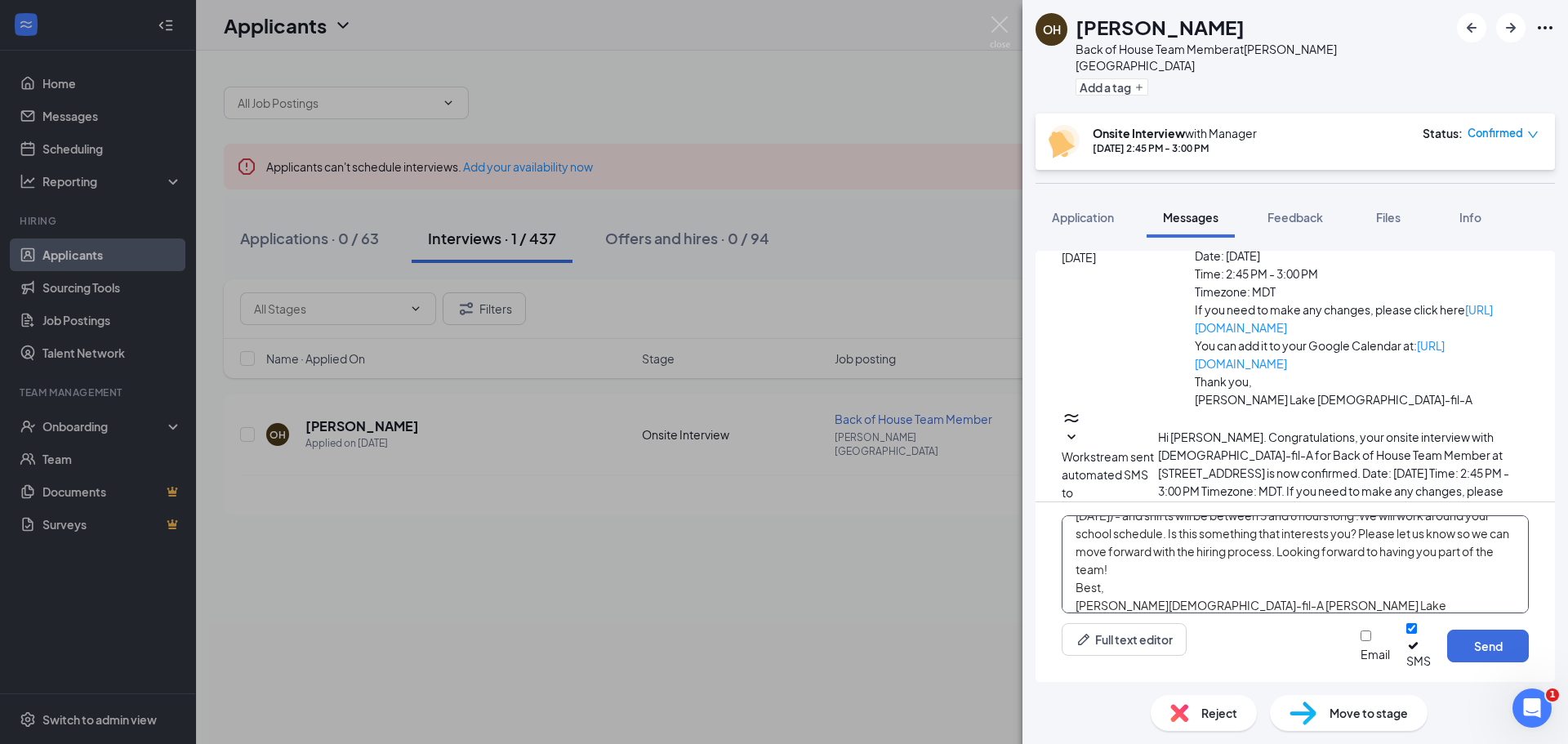
scroll to position [0, 0]
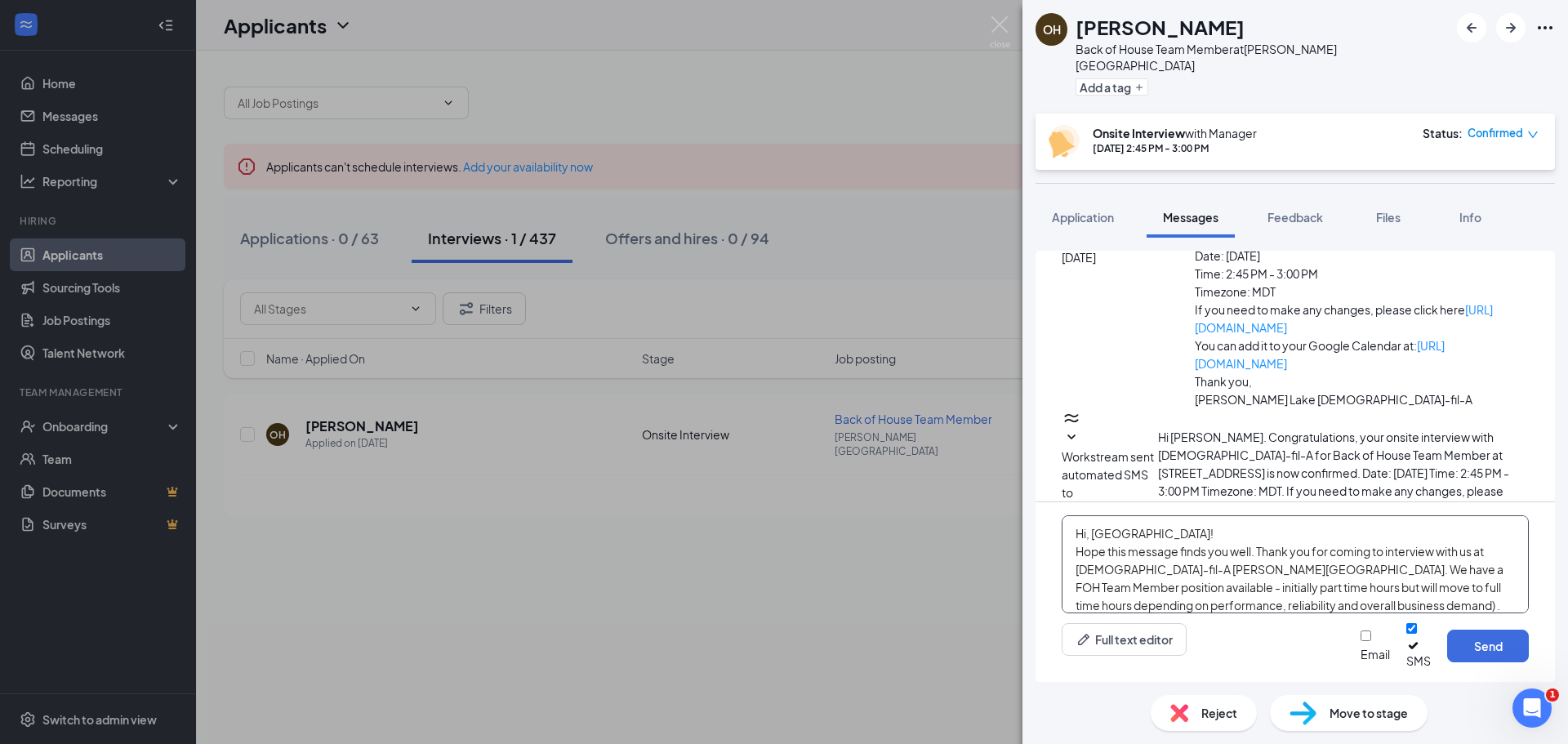
click at [1114, 544] on textarea "Hi, [GEOGRAPHIC_DATA]! Hope this message finds you well. Thank you for coming t…" at bounding box center [1295, 564] width 467 height 98
click at [1266, 578] on textarea "Hi, [PERSON_NAME]! Hope this message finds you well. Thank you for coming to in…" at bounding box center [1295, 564] width 467 height 98
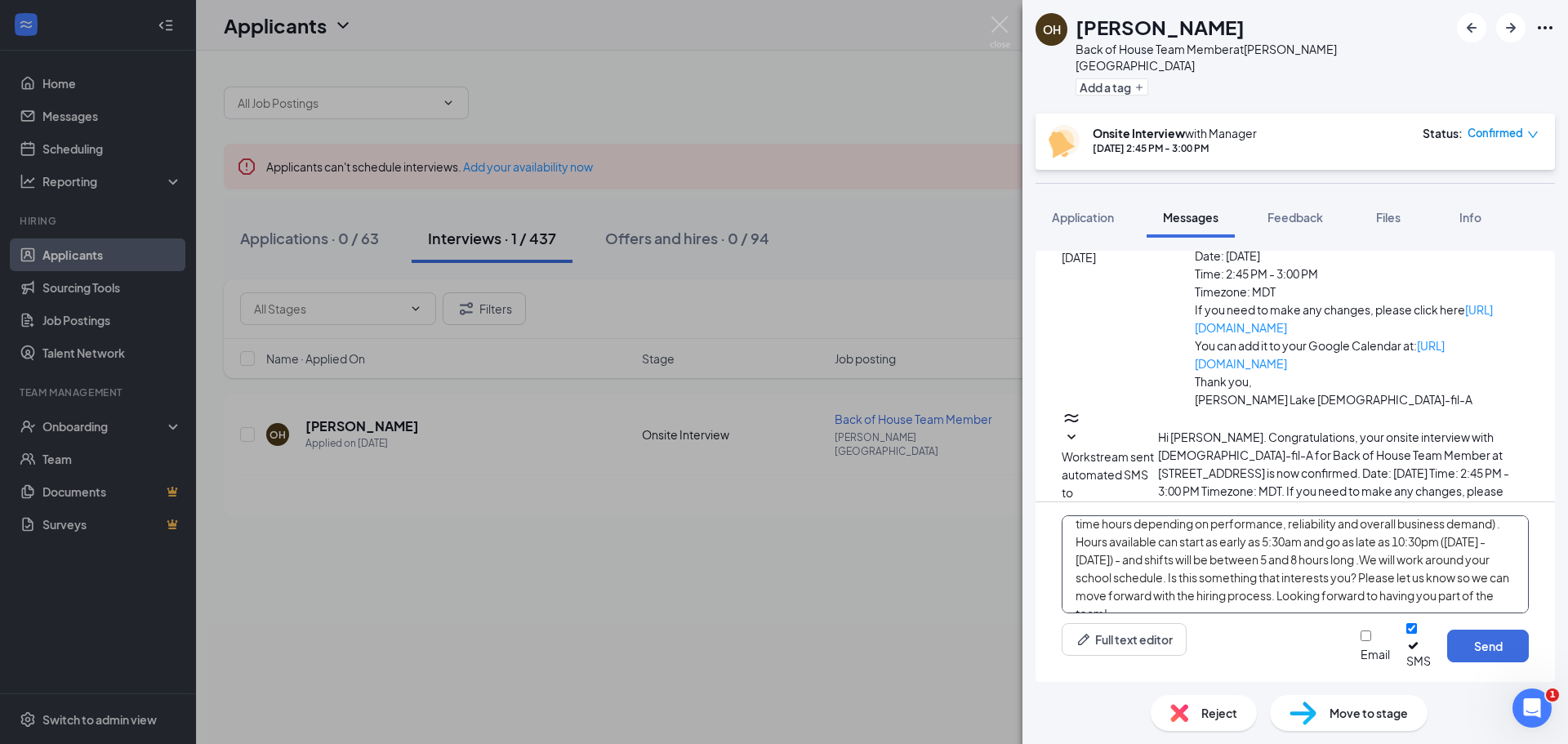
drag, startPoint x: 1264, startPoint y: 573, endPoint x: 1488, endPoint y: 565, distance: 224.1
click at [1488, 565] on textarea "Hi, [PERSON_NAME]! Hope this message finds you well. Thank you for coming to in…" at bounding box center [1295, 564] width 467 height 98
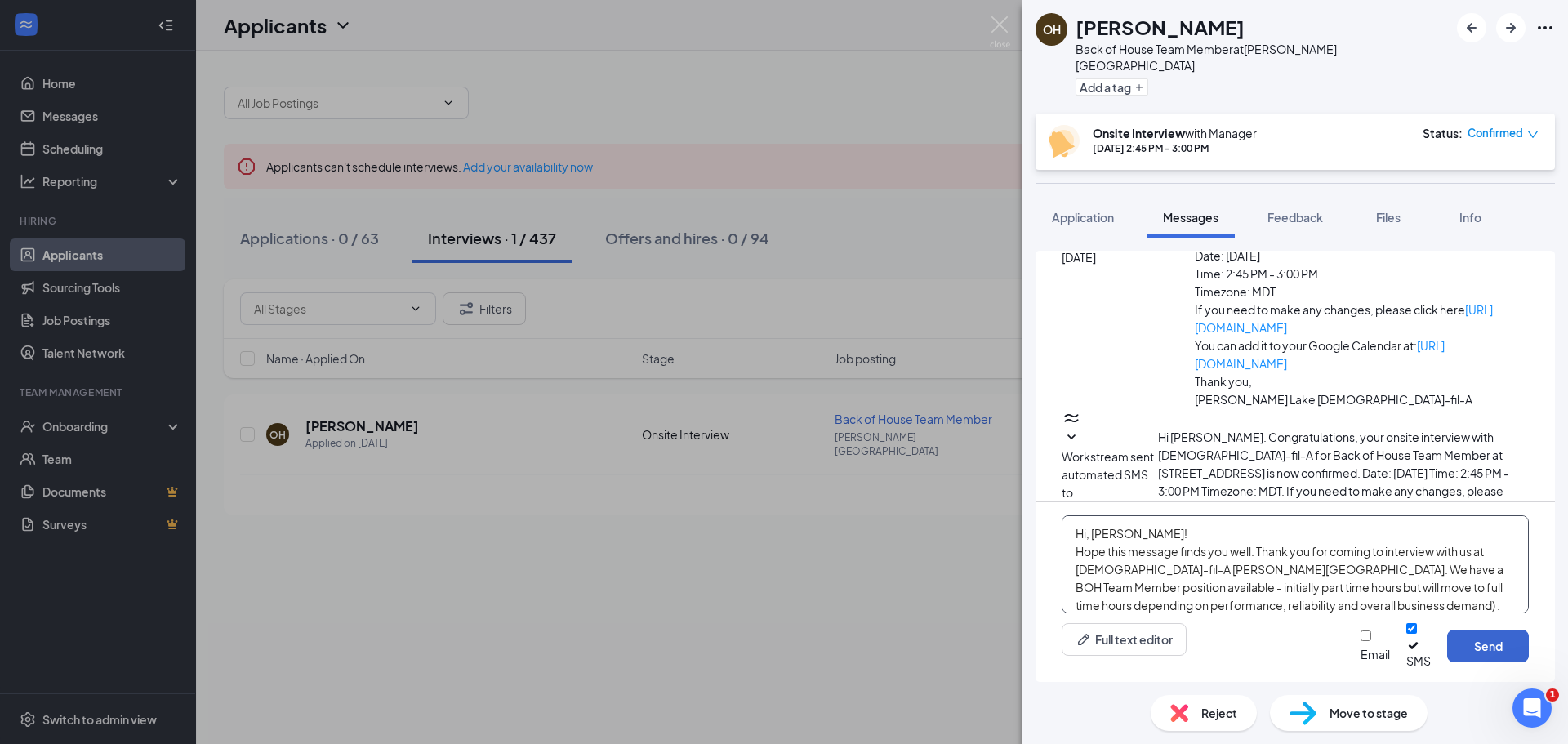
type textarea "Hi, [PERSON_NAME]! Hope this message finds you well. Thank you for coming to in…"
click at [1501, 650] on button "Send" at bounding box center [1488, 646] width 82 height 32
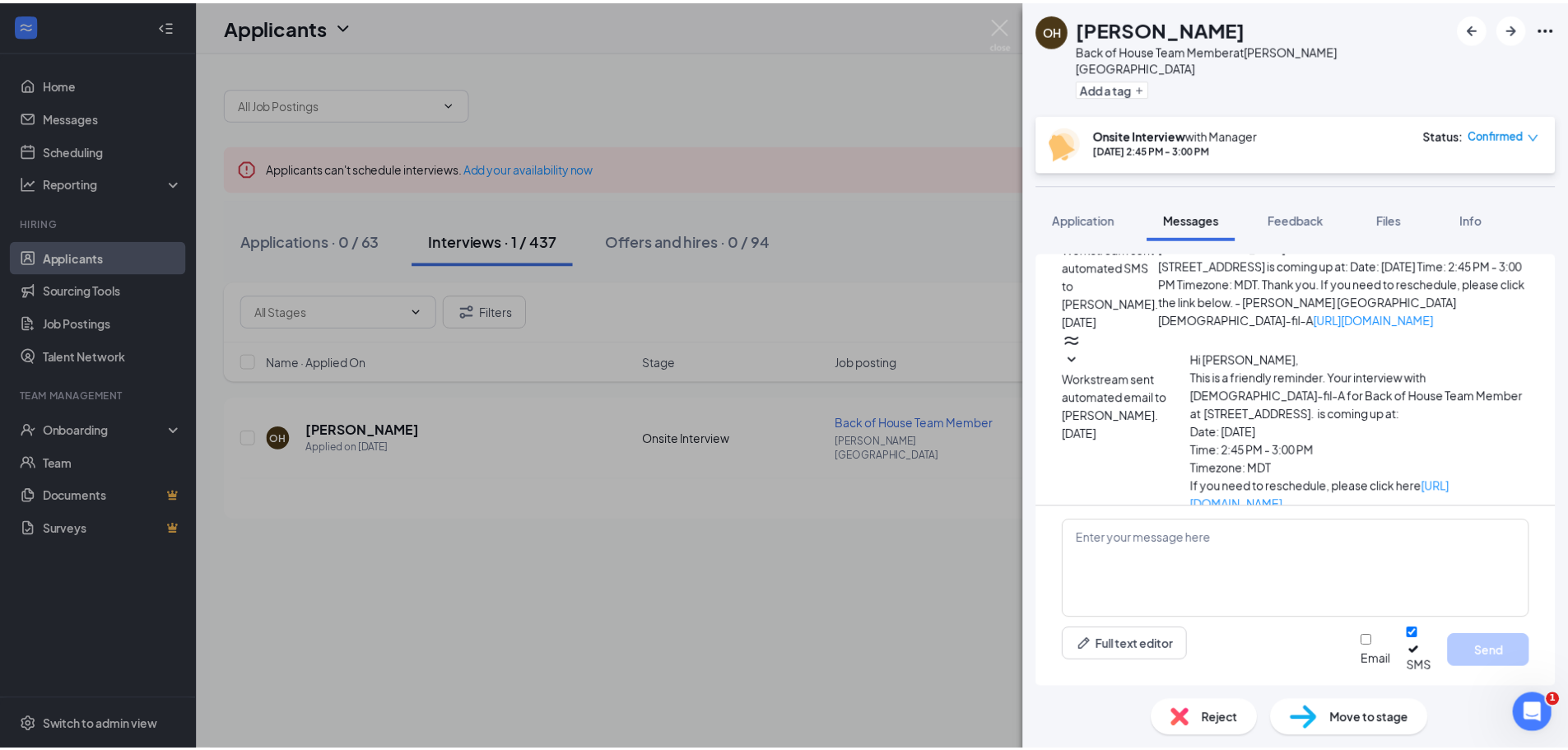
scroll to position [844, 0]
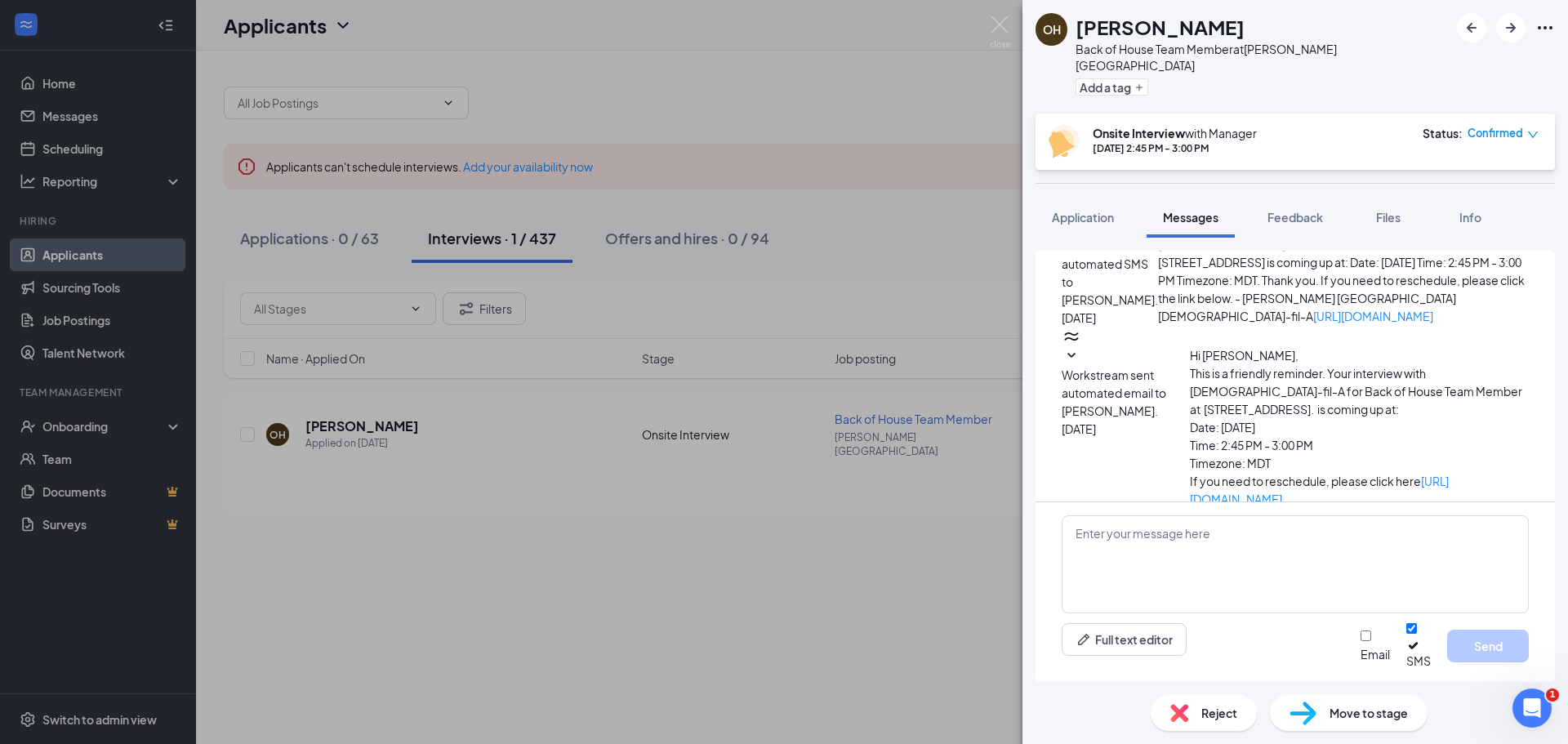
click at [985, 27] on div "OH [PERSON_NAME] Back of House Team Member at [PERSON_NAME][GEOGRAPHIC_DATA] Ad…" at bounding box center [784, 372] width 1568 height 744
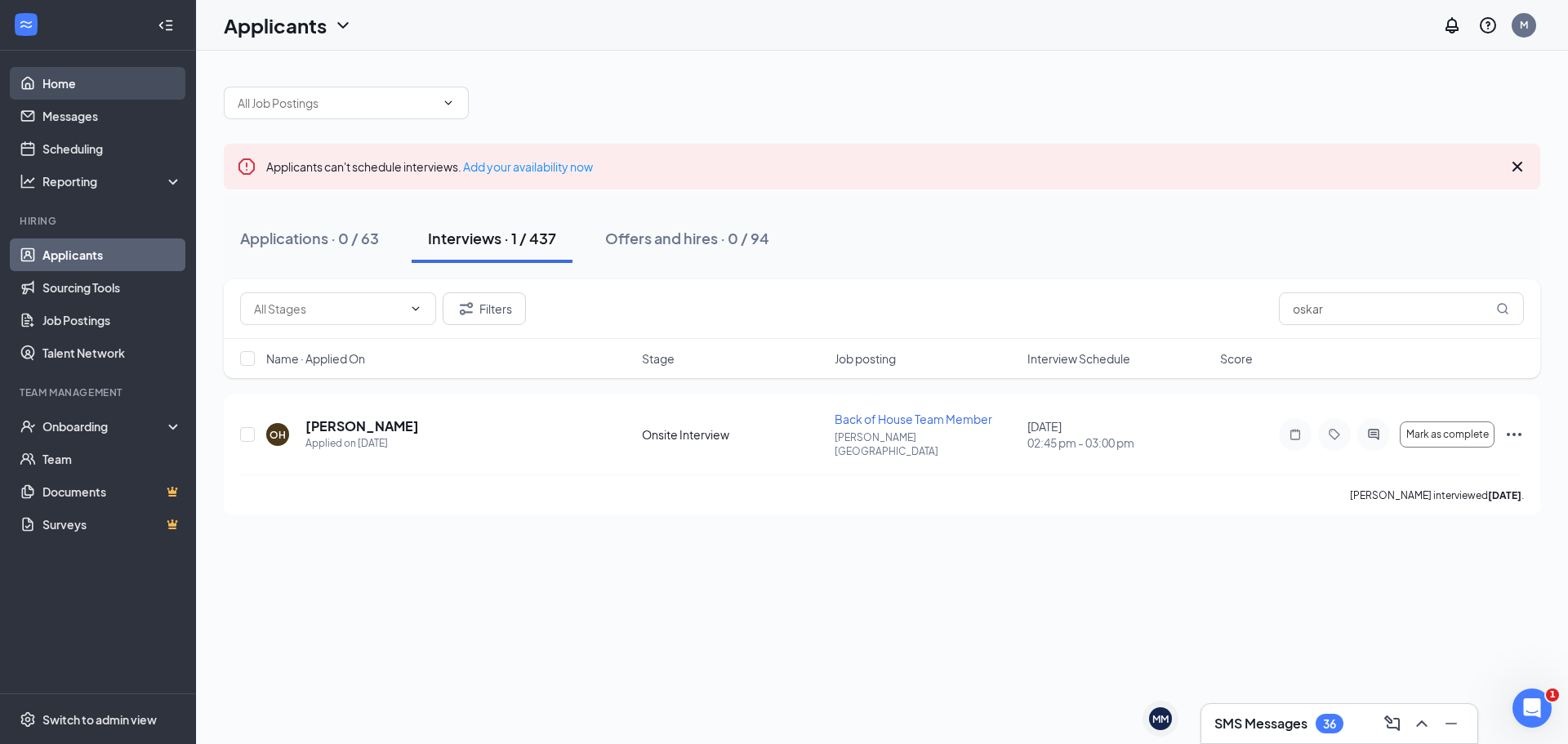
click at [91, 86] on link "Home" at bounding box center [112, 83] width 139 height 32
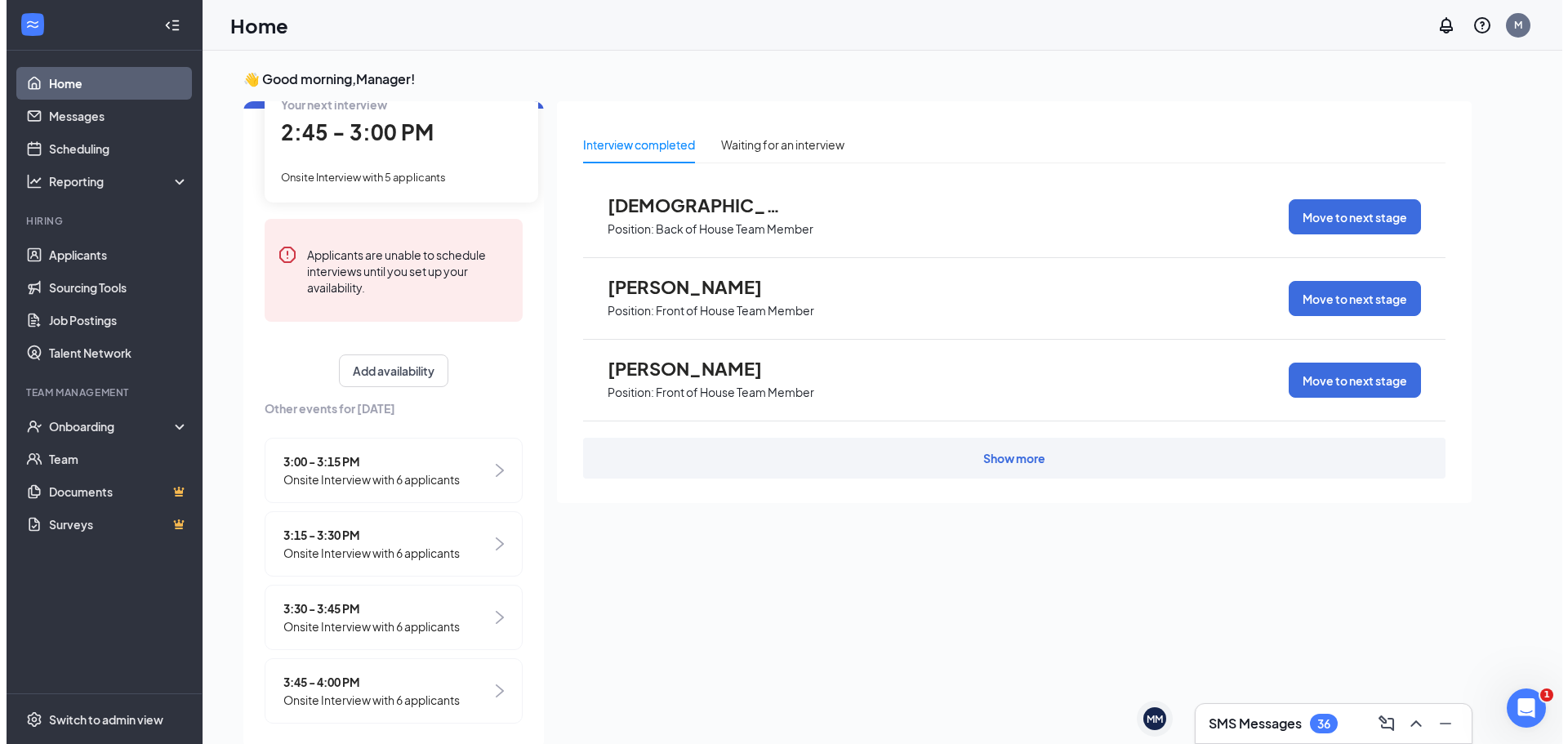
scroll to position [109, 0]
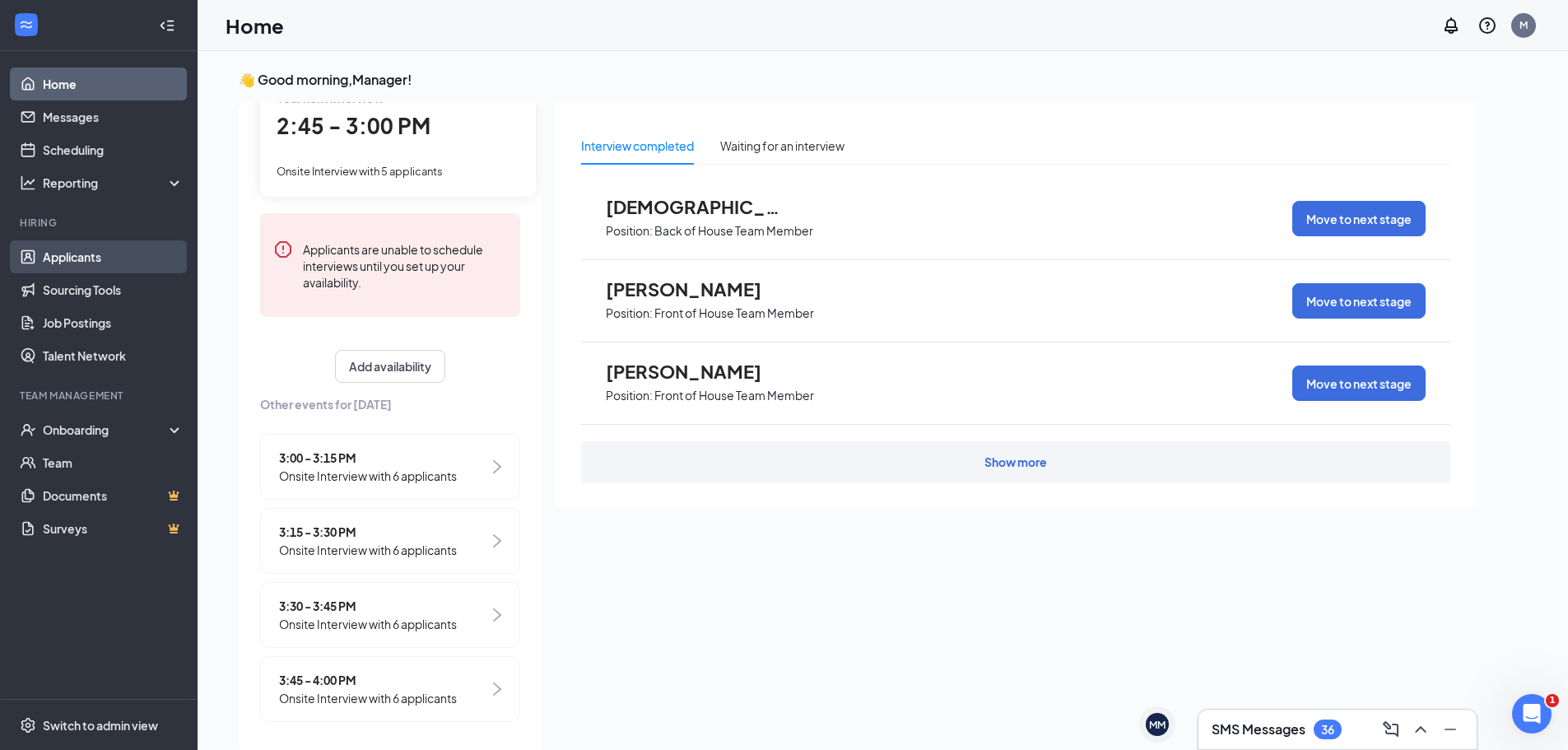
click at [76, 261] on link "Applicants" at bounding box center [113, 257] width 141 height 33
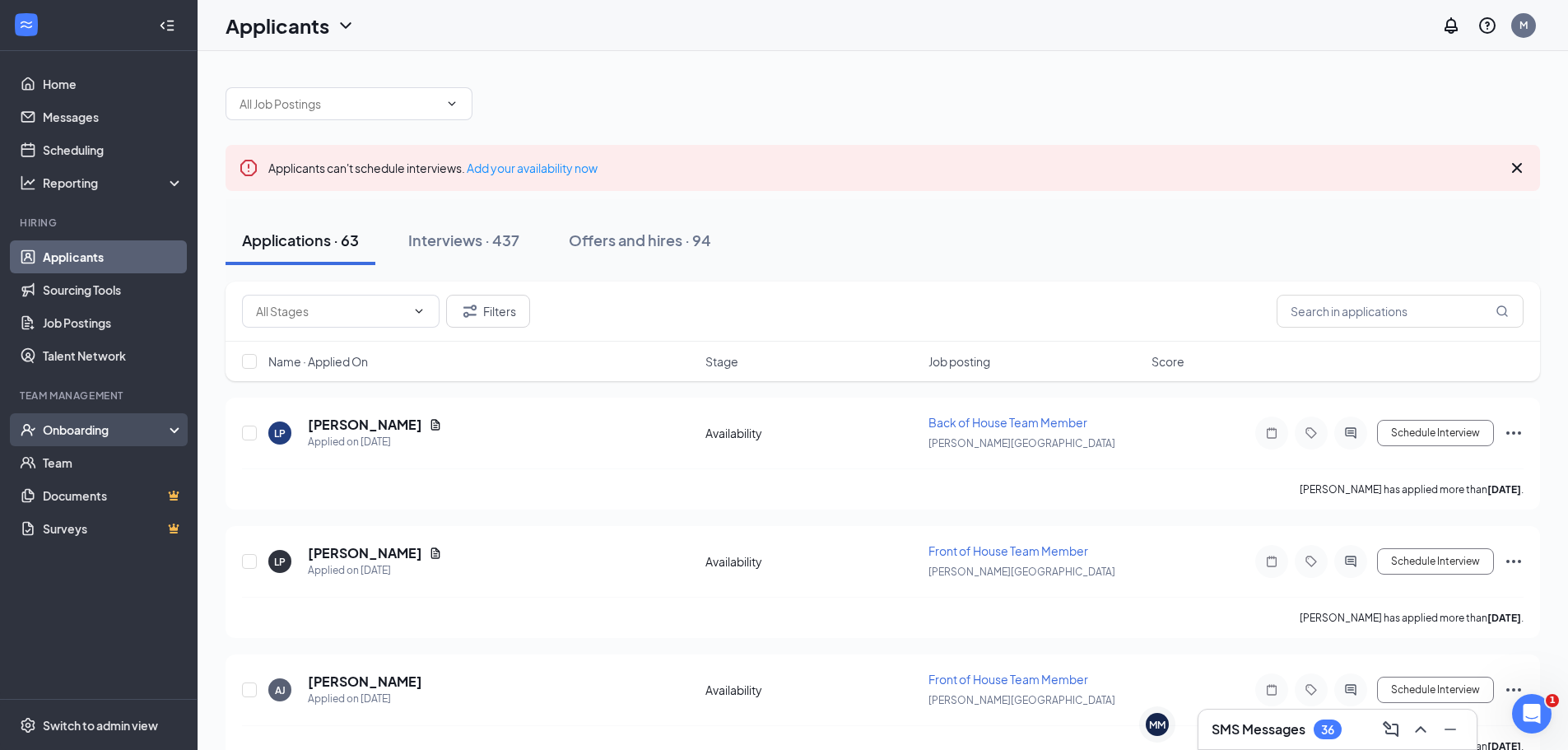
click at [71, 429] on div "Onboarding" at bounding box center [106, 429] width 127 height 16
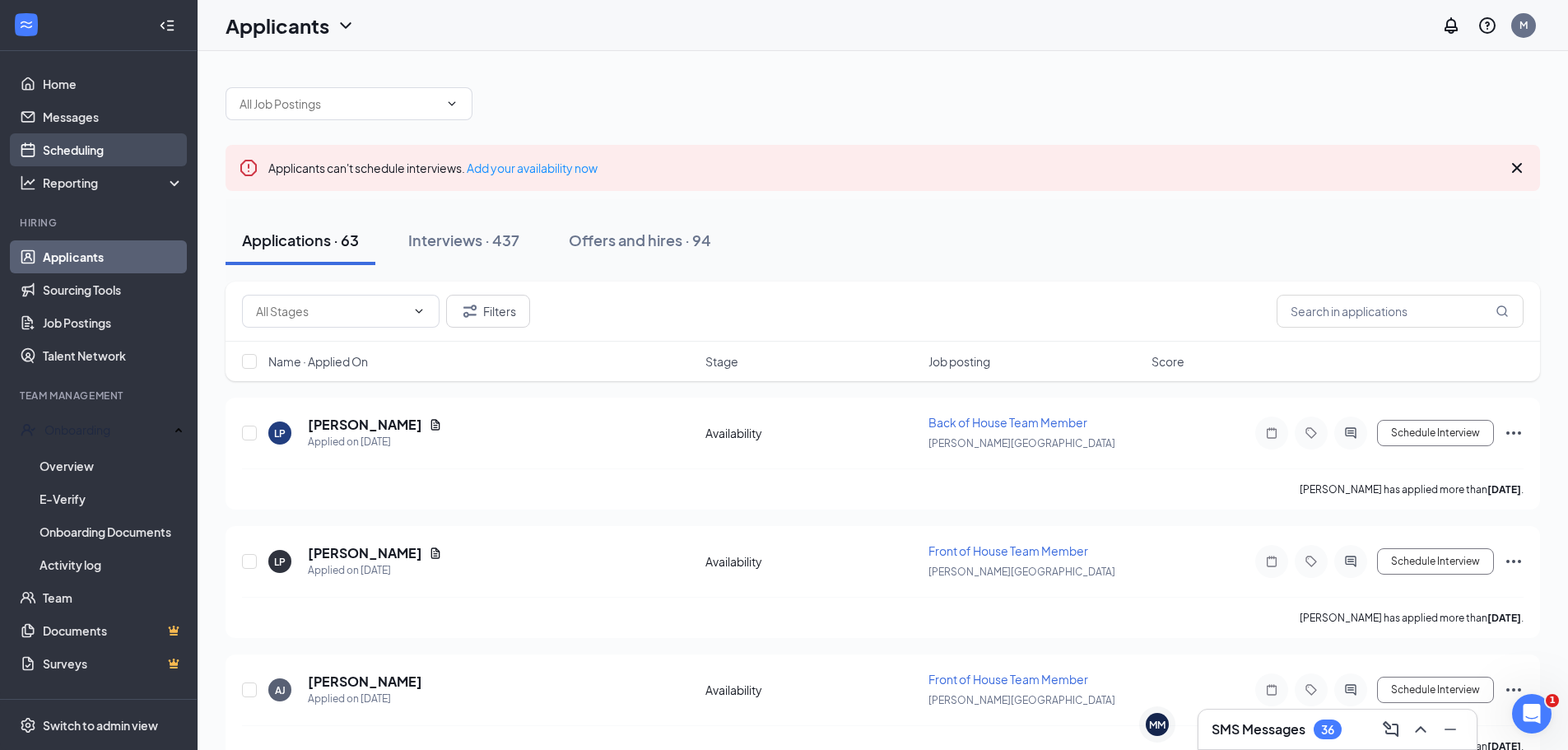
click at [72, 153] on link "Scheduling" at bounding box center [113, 150] width 141 height 33
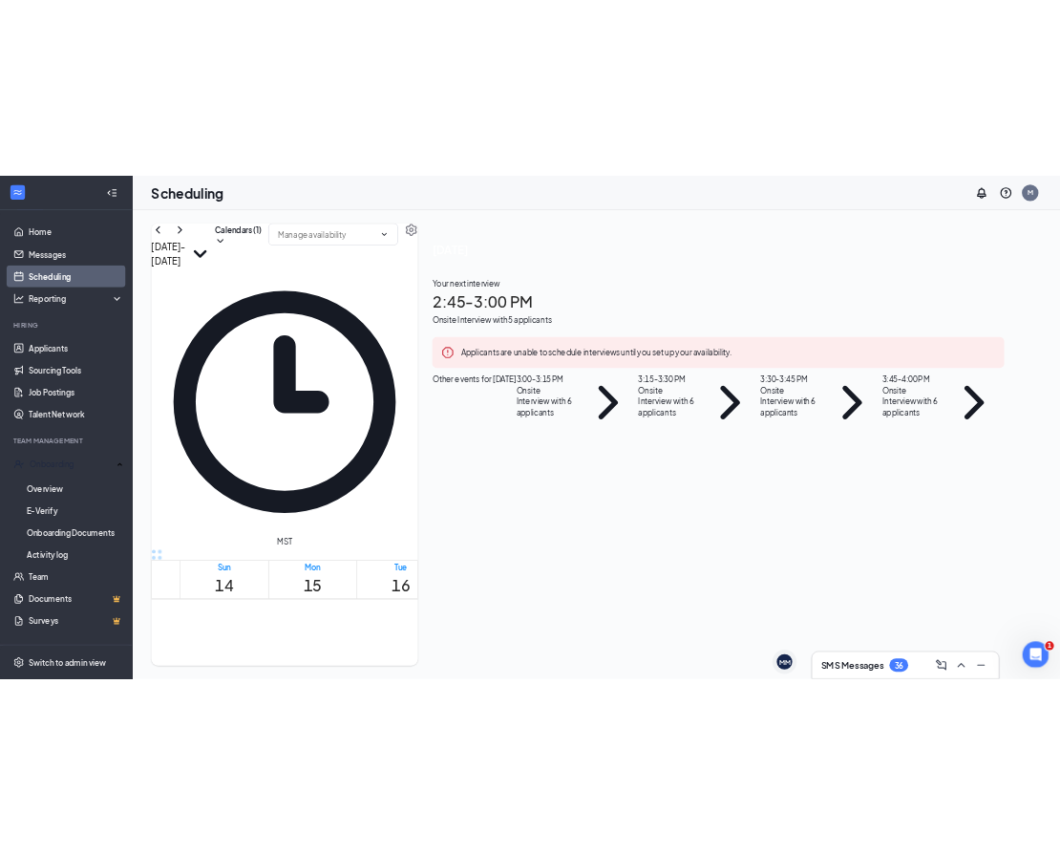
scroll to position [1798, 0]
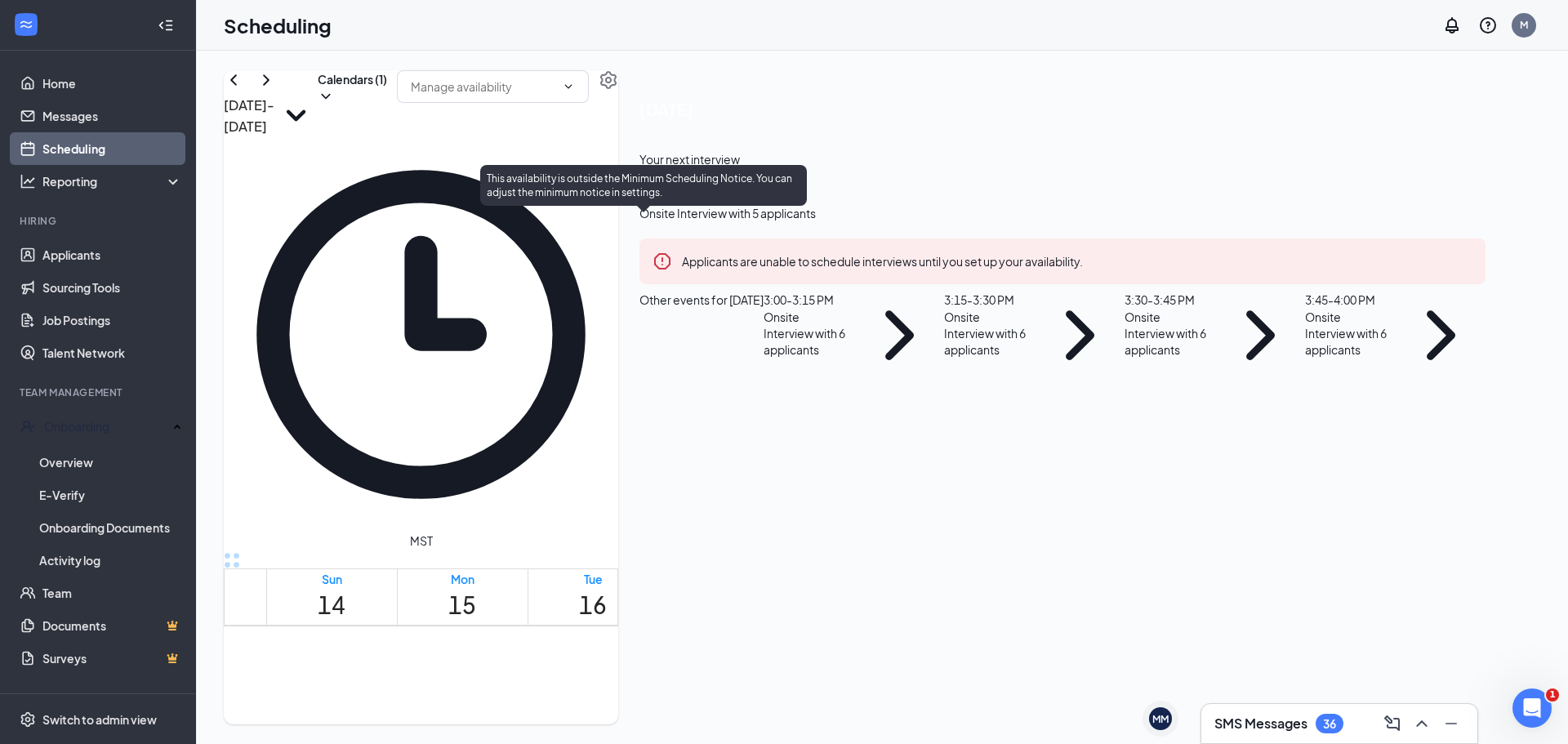
click at [645, 629] on span "2:45-3:00 PM" at bounding box center [632, 652] width 27 height 47
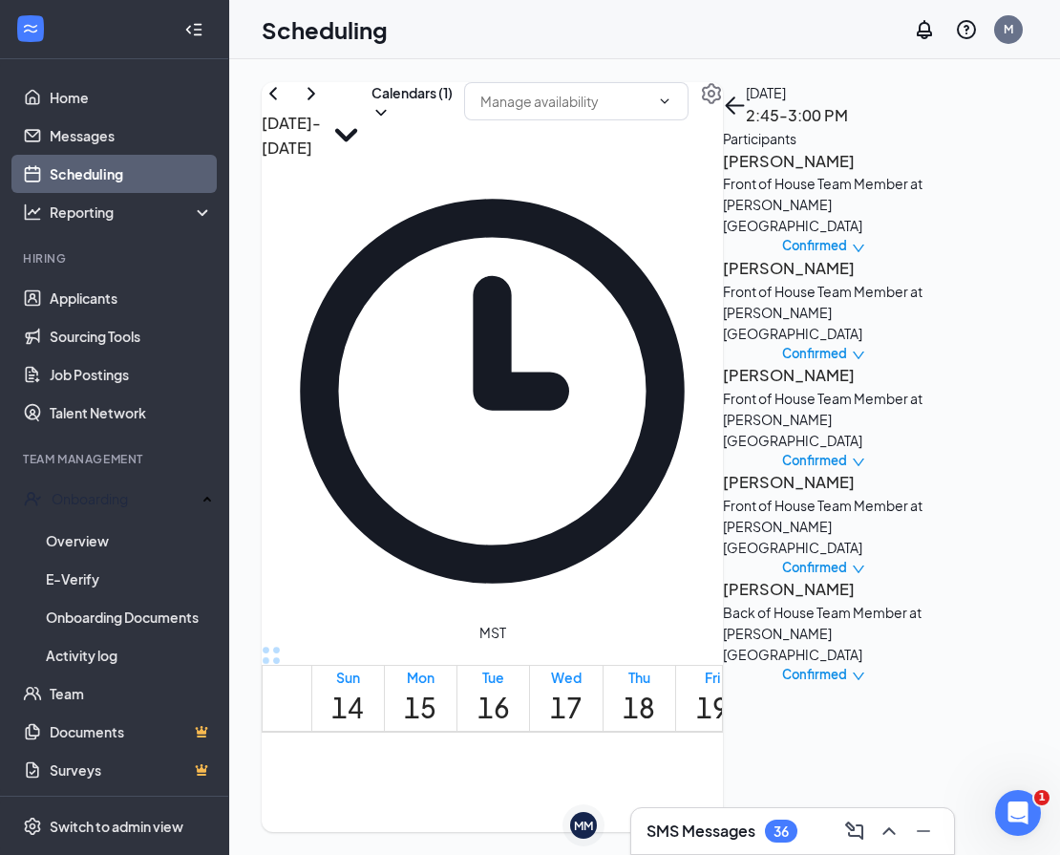
scroll to position [1321, 0]
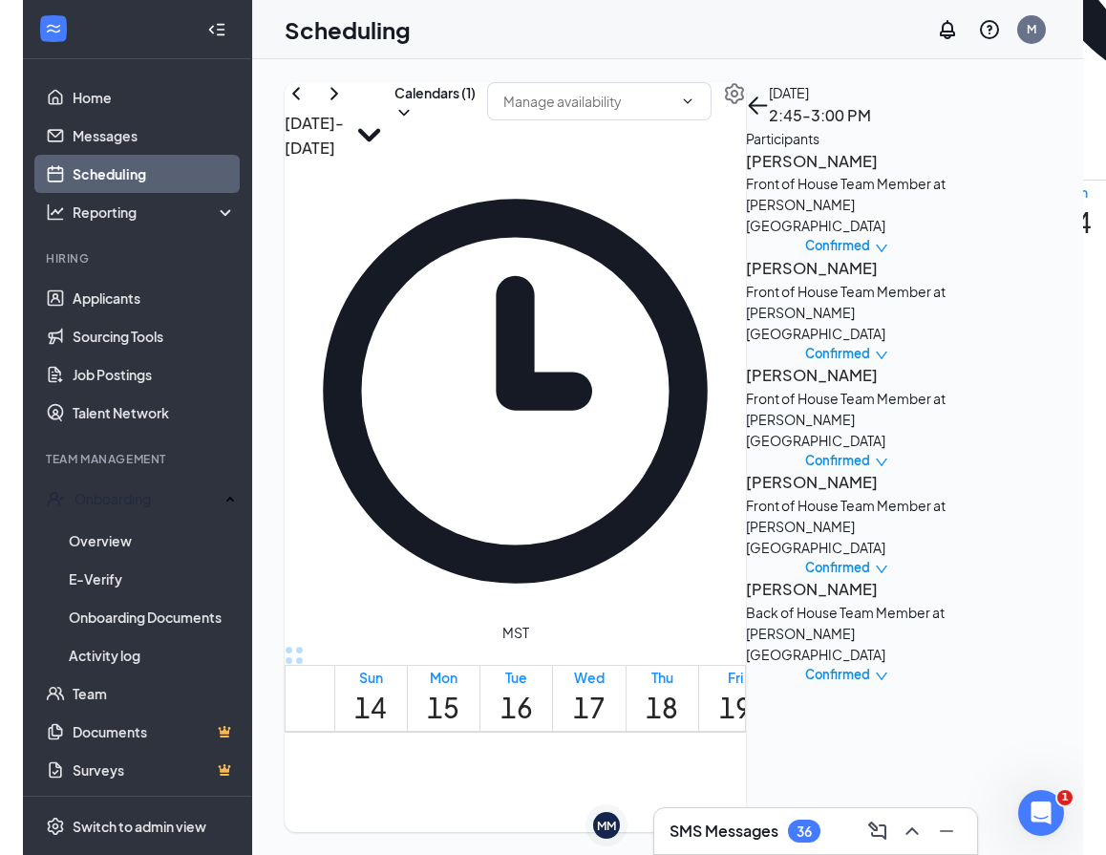
scroll to position [14, 0]
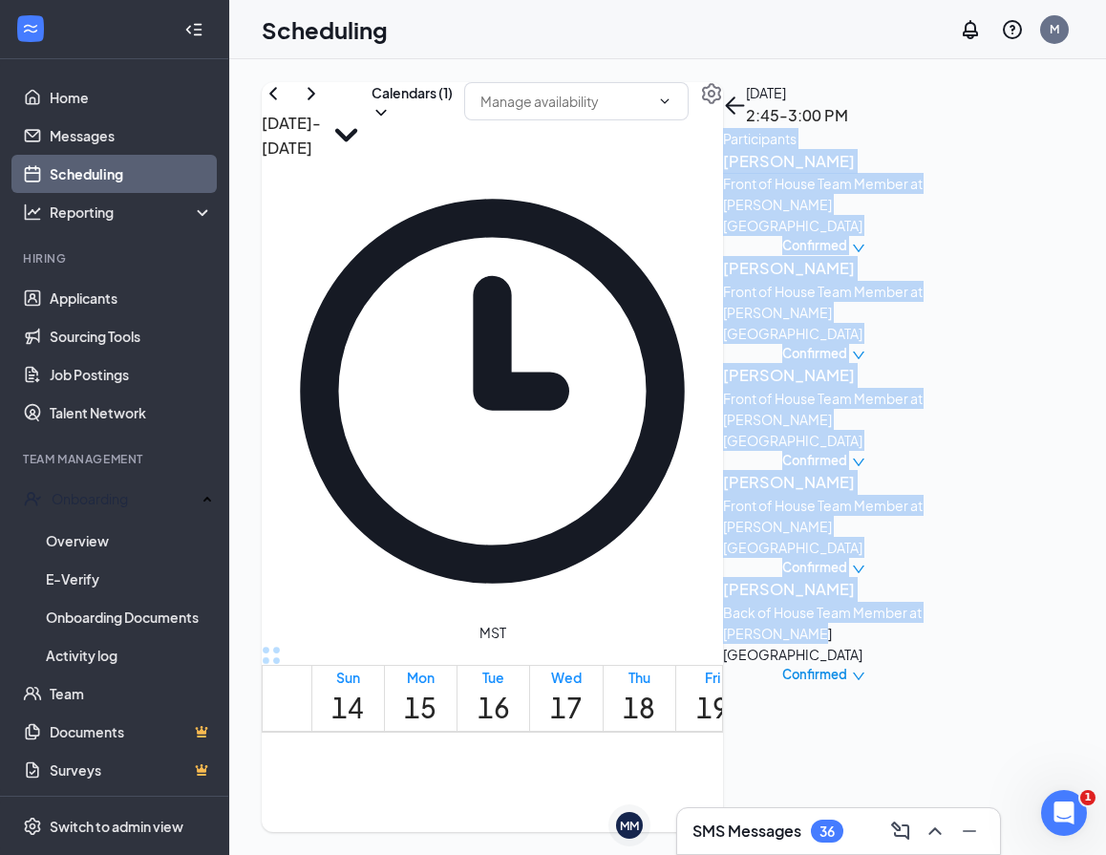
drag, startPoint x: 910, startPoint y: 170, endPoint x: 1015, endPoint y: 526, distance: 371.4
click at [924, 526] on div "Participants [PERSON_NAME] Front of House Team Member at [PERSON_NAME][GEOGRAPH…" at bounding box center [823, 406] width 201 height 557
copy div "Participants [PERSON_NAME] Front of House Team Member at [PERSON_NAME][GEOGRAPH…"
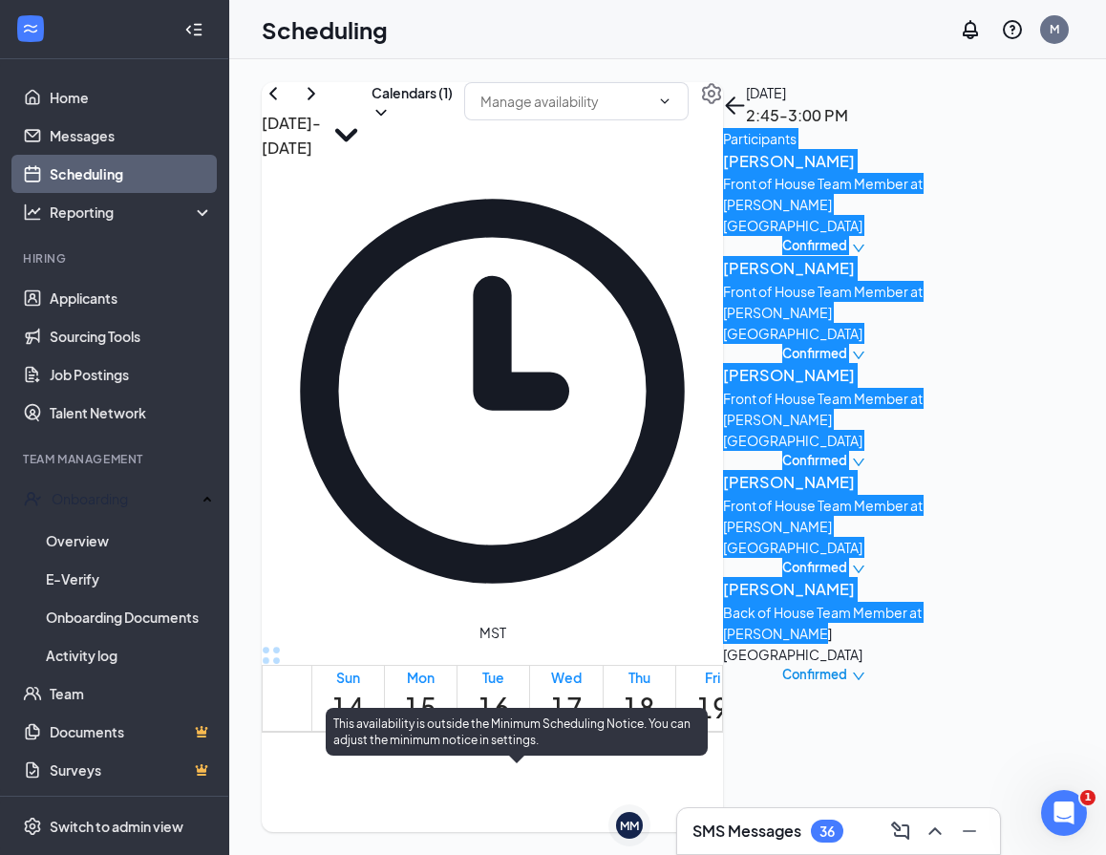
scroll to position [1416, 0]
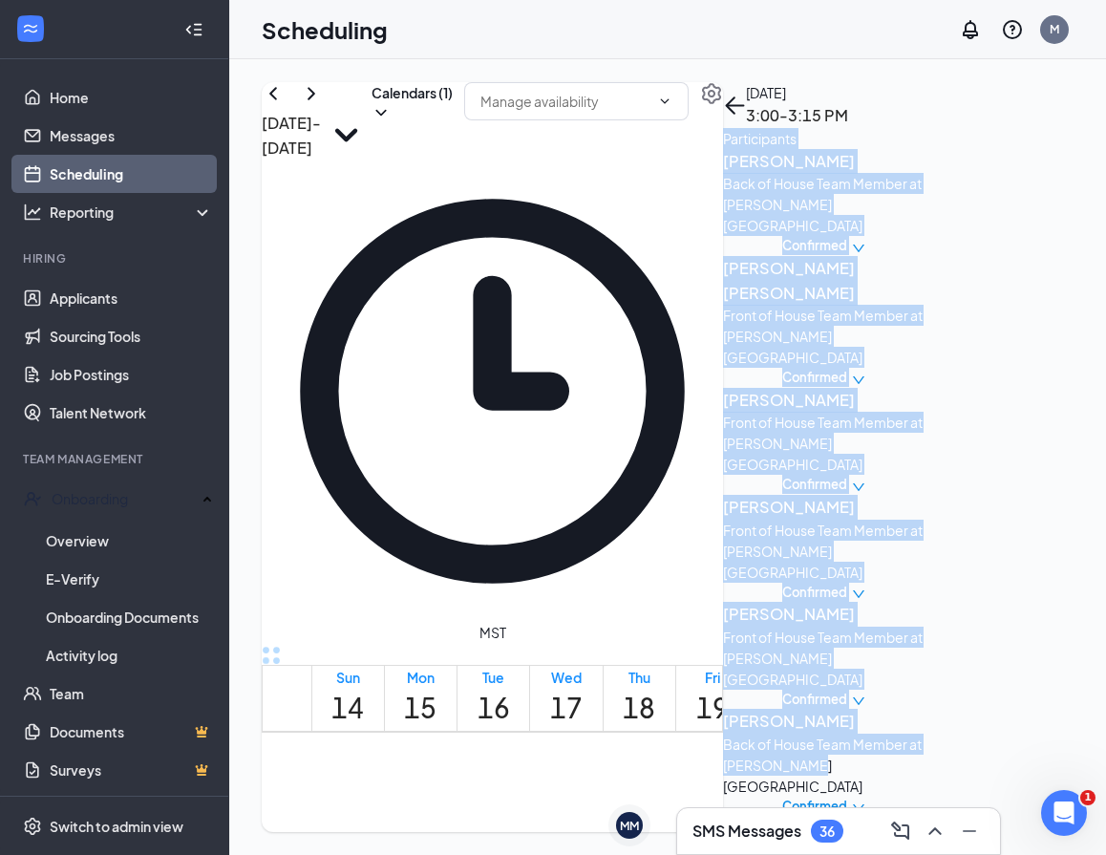
drag, startPoint x: 910, startPoint y: 176, endPoint x: 1064, endPoint y: 599, distance: 450.2
click at [924, 599] on div "Participants [PERSON_NAME] Back of House Team Member at [PERSON_NAME][GEOGRAPHI…" at bounding box center [823, 472] width 201 height 689
copy div "Participants [PERSON_NAME] Back of House Team Member at [PERSON_NAME][GEOGRAPHI…"
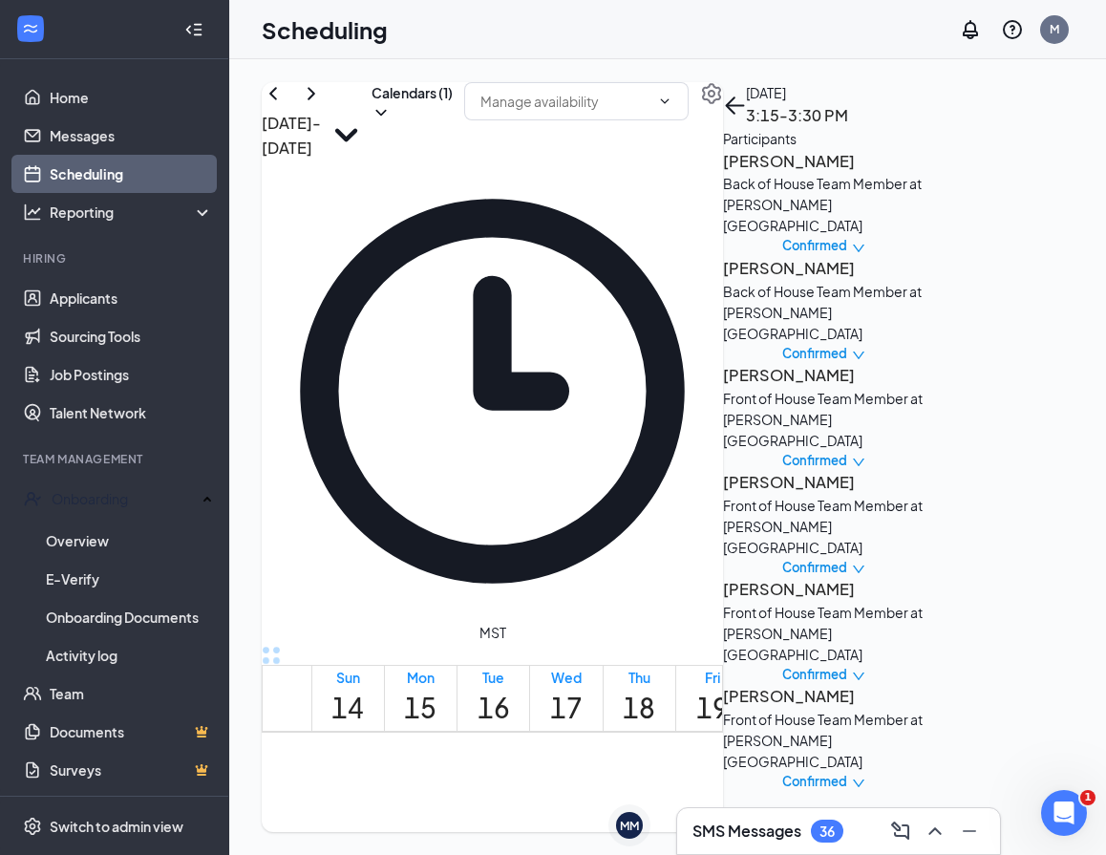
scroll to position [29, 0]
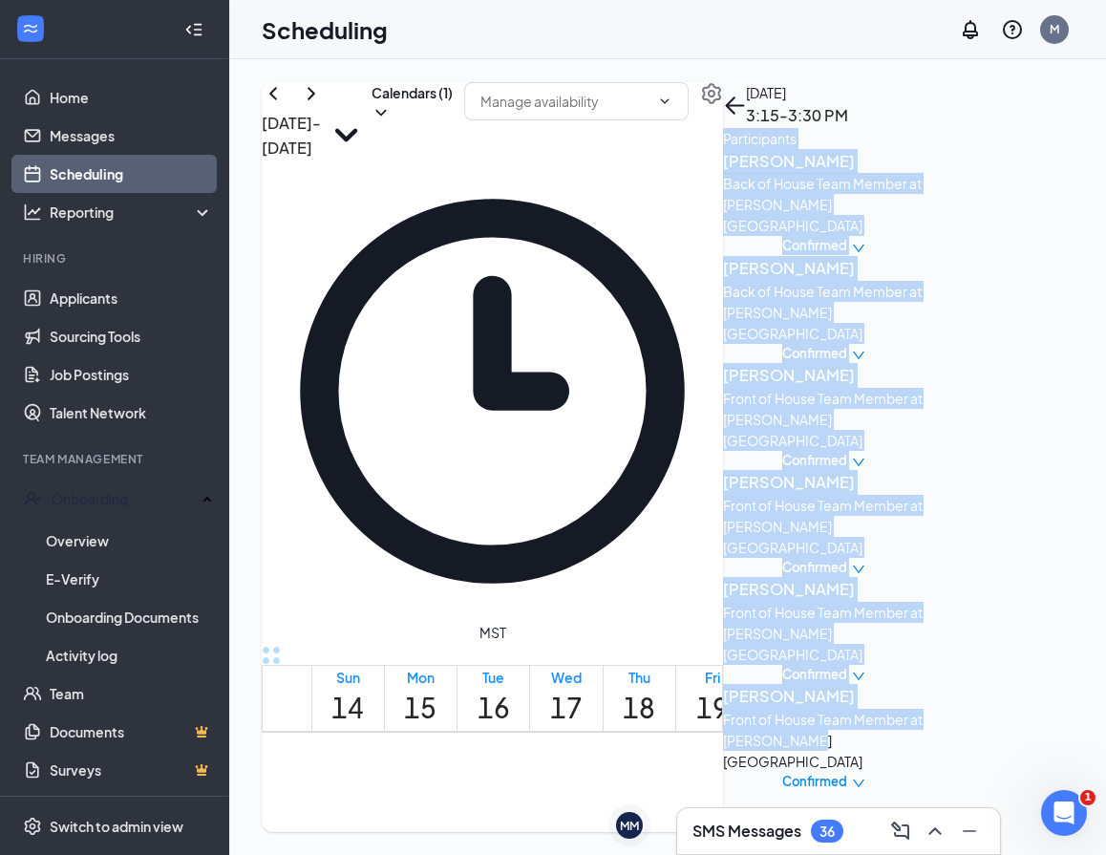
drag, startPoint x: 907, startPoint y: 158, endPoint x: 1037, endPoint y: 590, distance: 451.7
click at [924, 590] on div "[DATE] 3:15-3:30 PM Participants [PERSON_NAME] Back of House Team Member at [PE…" at bounding box center [823, 437] width 201 height 710
copy div "Participants [PERSON_NAME] Back of House Team Member at [PERSON_NAME][GEOGRAPHI…"
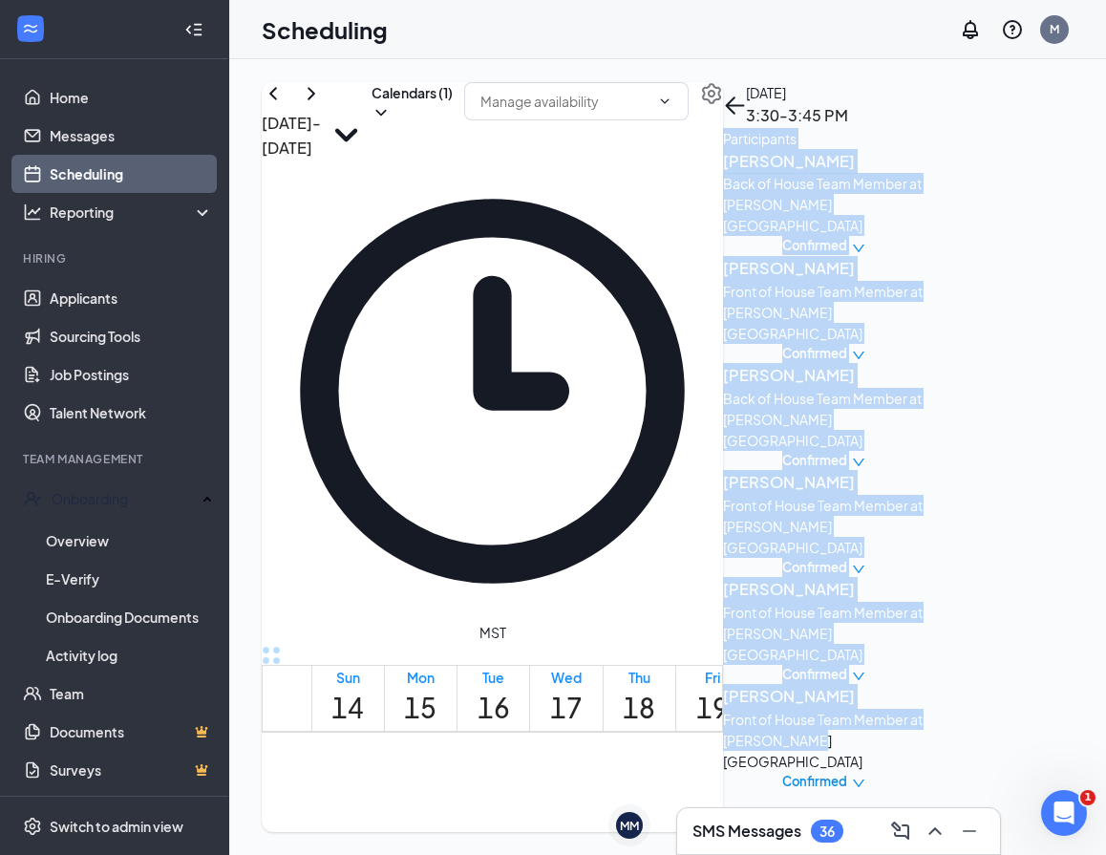
drag, startPoint x: 908, startPoint y: 152, endPoint x: 1063, endPoint y: 579, distance: 454.1
click at [924, 579] on div "Participants [PERSON_NAME] Back of House Team Member at [PERSON_NAME][GEOGRAPHI…" at bounding box center [823, 460] width 201 height 664
copy div "Participants [PERSON_NAME] Back of House Team Member at [PERSON_NAME][GEOGRAPHI…"
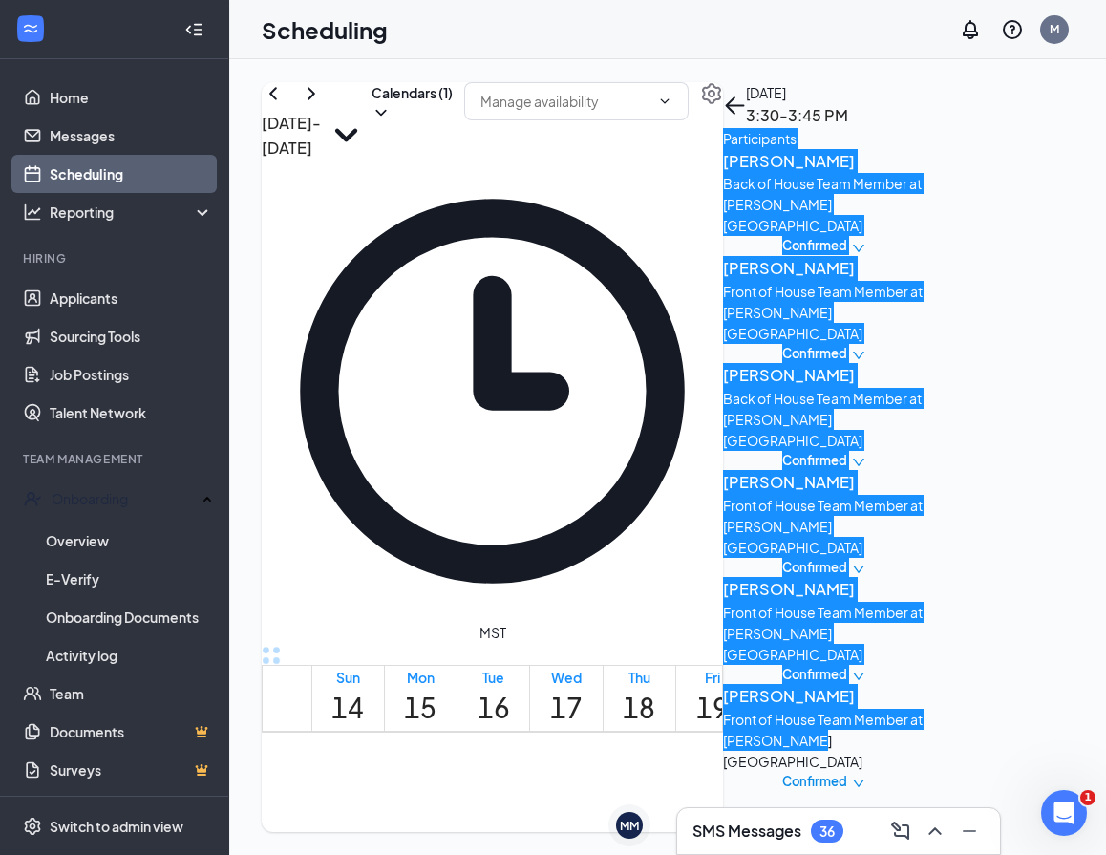
scroll to position [1607, 0]
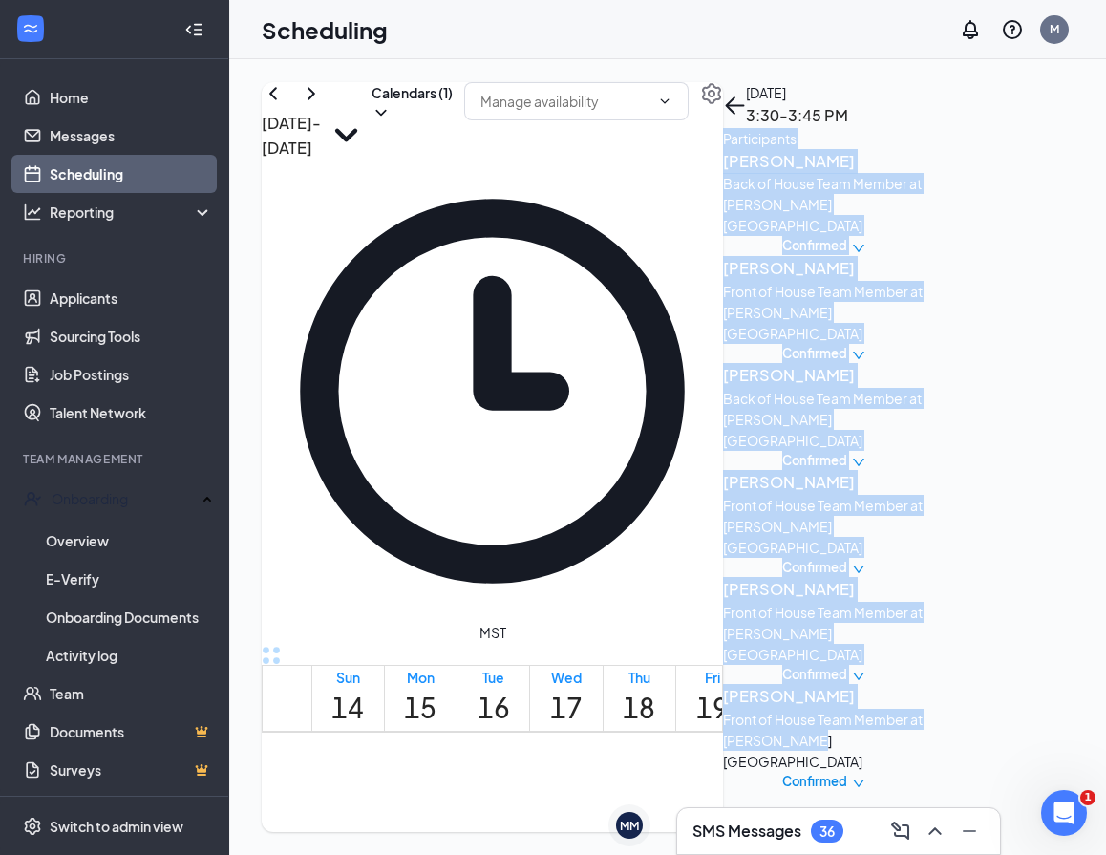
drag, startPoint x: 910, startPoint y: 156, endPoint x: 1034, endPoint y: 587, distance: 449.2
click at [924, 587] on div "Participants [PERSON_NAME] Front of House Team Member at [PERSON_NAME][GEOGRAPH…" at bounding box center [823, 460] width 201 height 664
copy div "Participants [PERSON_NAME] Front of House Team Member at [PERSON_NAME][GEOGRAPH…"
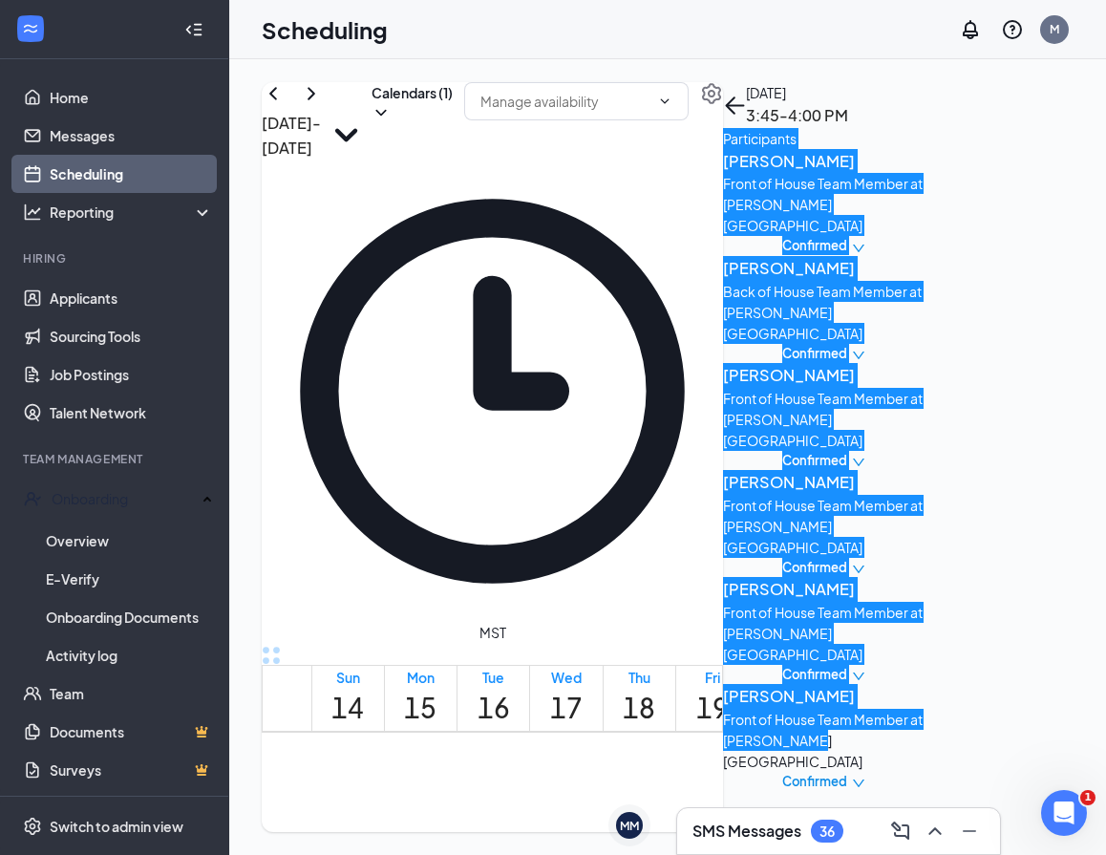
scroll to position [860, 0]
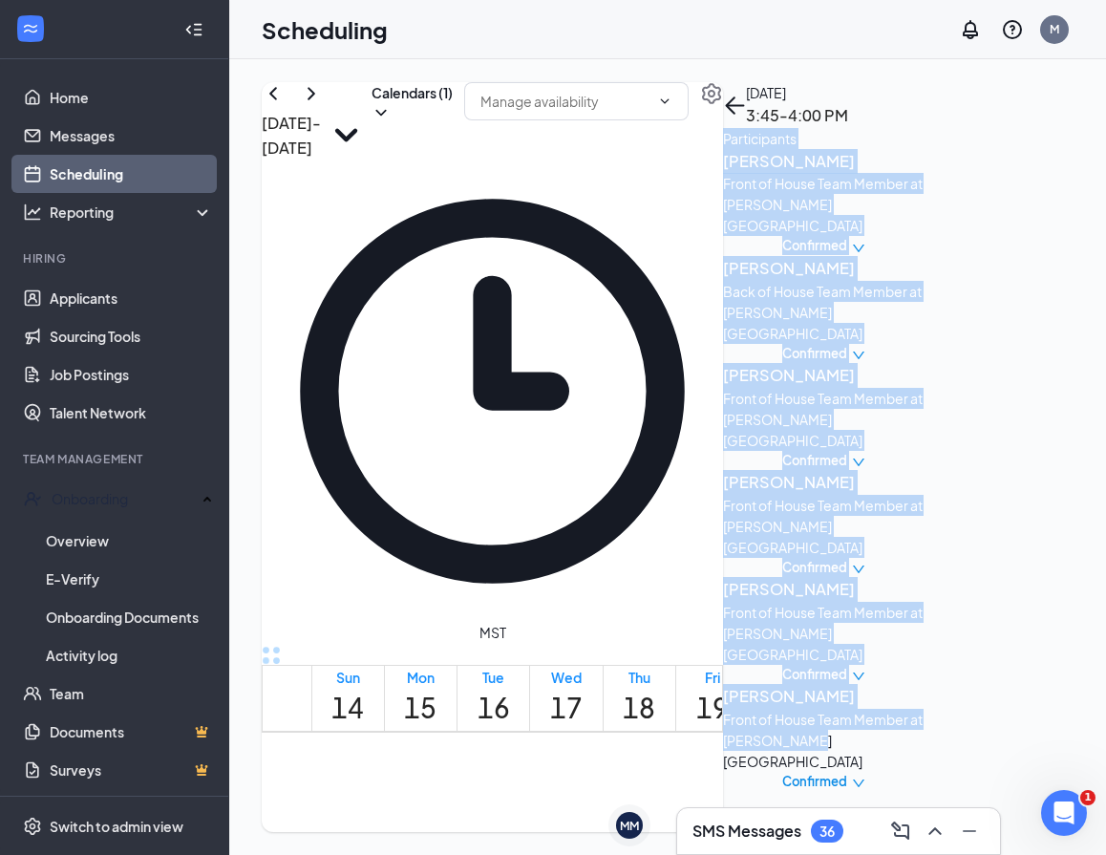
drag, startPoint x: 906, startPoint y: 186, endPoint x: 1040, endPoint y: 626, distance: 459.2
click at [924, 626] on div "[DATE] 10:00-10:15 AM Participants [PERSON_NAME] Back of House Team Member at […" at bounding box center [823, 437] width 201 height 710
copy div "Participants [PERSON_NAME] Back of House Team Member at [PERSON_NAME][GEOGRAPHI…"
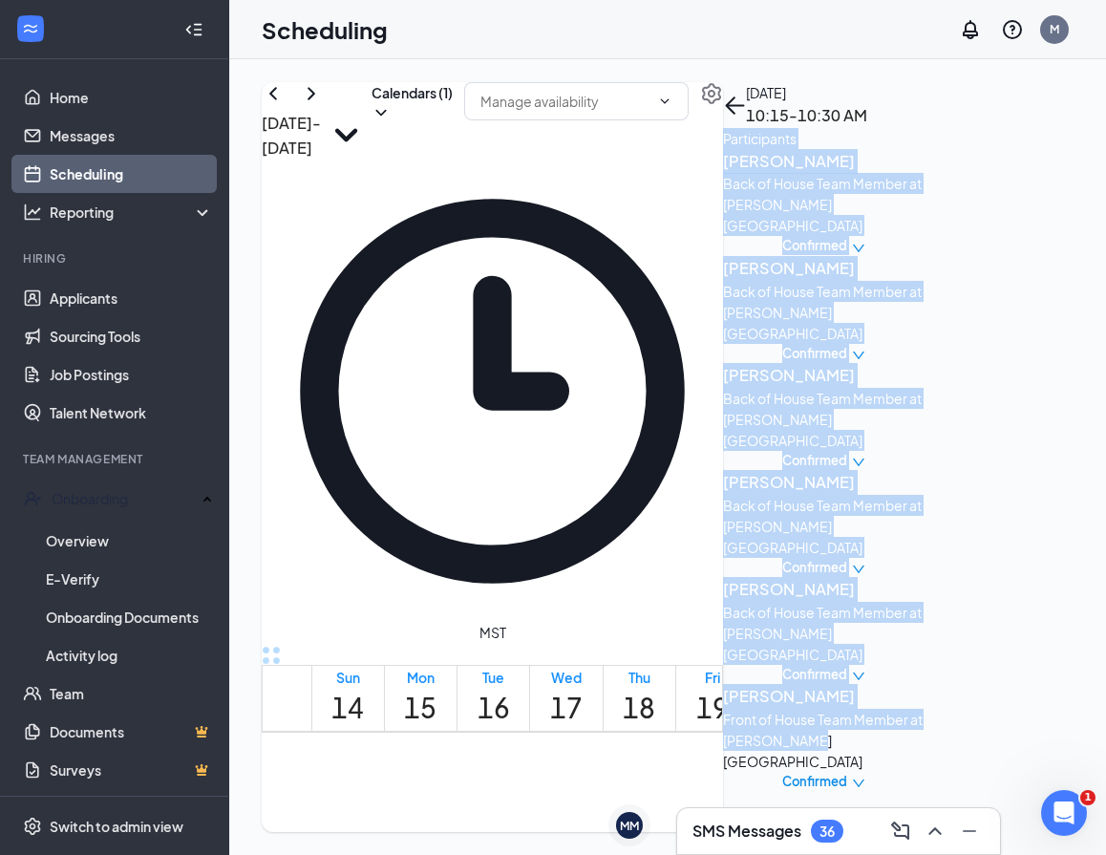
drag, startPoint x: 904, startPoint y: 184, endPoint x: 1027, endPoint y: 668, distance: 498.5
click at [924, 668] on div "[DATE] 10:15-10:30 AM Participants [PERSON_NAME] Back of House Team Member at […" at bounding box center [823, 437] width 201 height 710
copy div "Participants [PERSON_NAME] Back of House Team Member at [PERSON_NAME][GEOGRAPHI…"
drag, startPoint x: 912, startPoint y: 182, endPoint x: 1076, endPoint y: 723, distance: 565.0
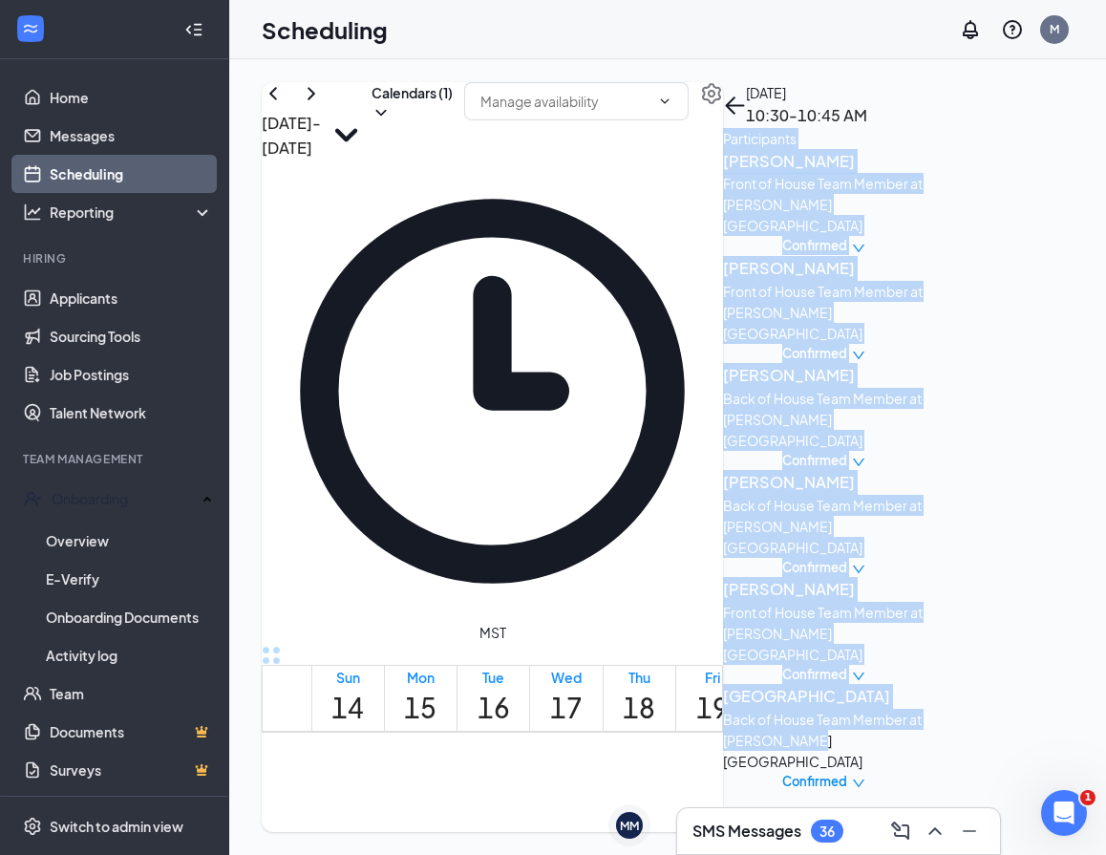
click at [924, 723] on div "[DATE] 10:30-10:45 AM Participants [PERSON_NAME] Front of House Team Member at …" at bounding box center [823, 437] width 201 height 710
copy div "Participants [PERSON_NAME] Front of House Team Member at [PERSON_NAME][GEOGRAPH…"
drag, startPoint x: 928, startPoint y: 204, endPoint x: 1021, endPoint y: 708, distance: 511.8
click at [924, 708] on div "[DATE] 10:45-11:00 AM Participants [PERSON_NAME] Back of House Team Member at […" at bounding box center [823, 437] width 201 height 710
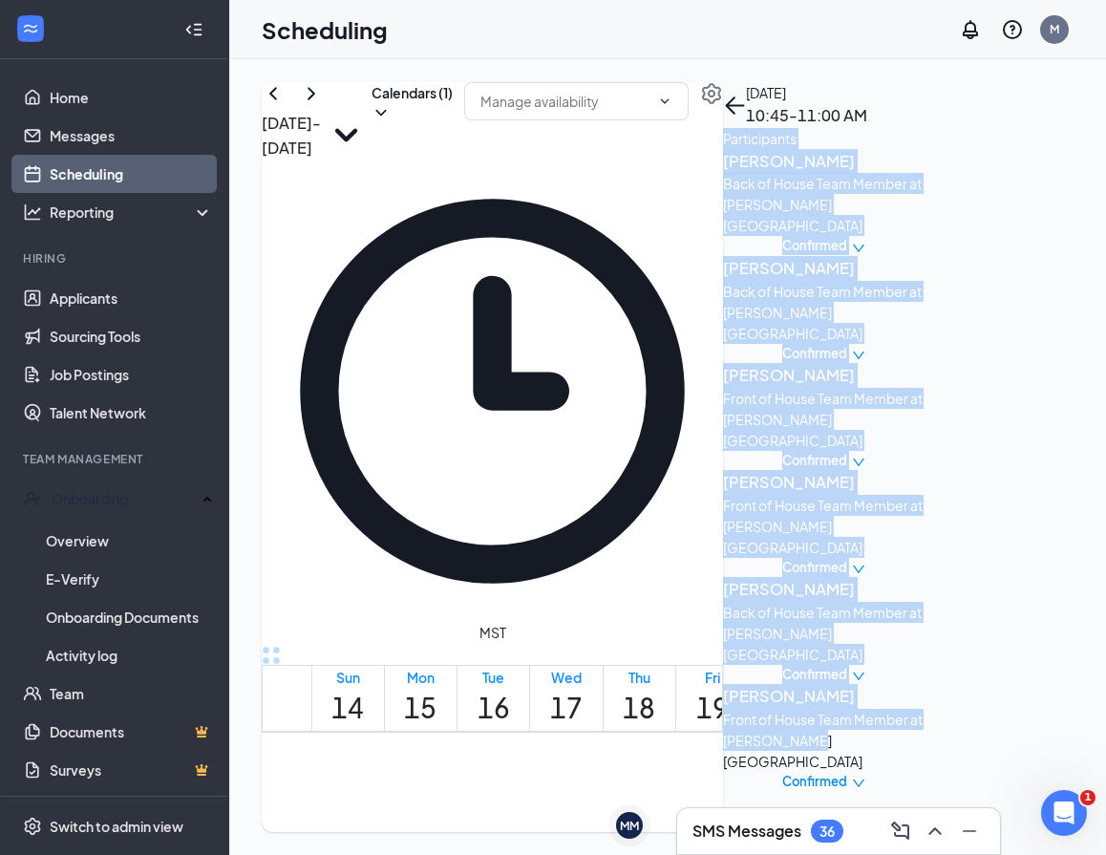
copy div "Participants [PERSON_NAME] Back of House Team Member at [PERSON_NAME][GEOGRAPHI…"
drag, startPoint x: 910, startPoint y: 185, endPoint x: 1062, endPoint y: 628, distance: 468.5
click at [924, 628] on div "Participants [PERSON_NAME] Front of House Team Member at [PERSON_NAME][GEOGRAPH…" at bounding box center [823, 460] width 201 height 664
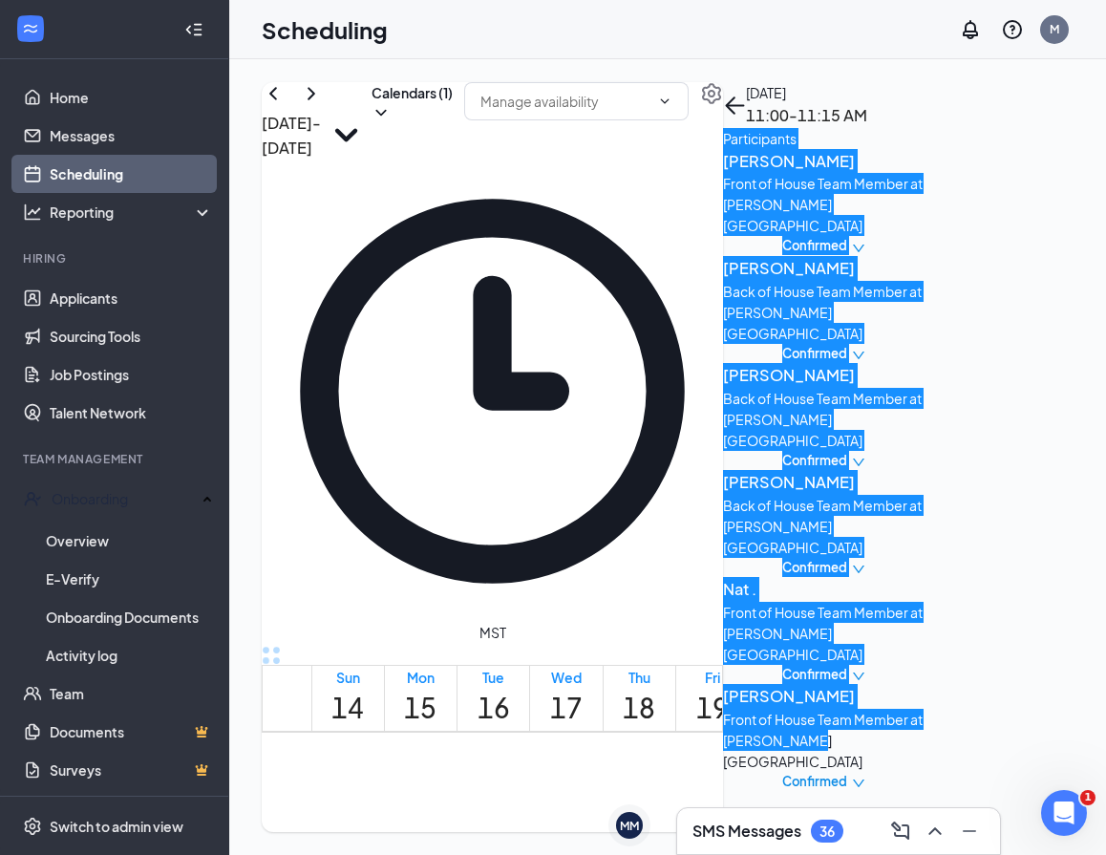
scroll to position [669, 0]
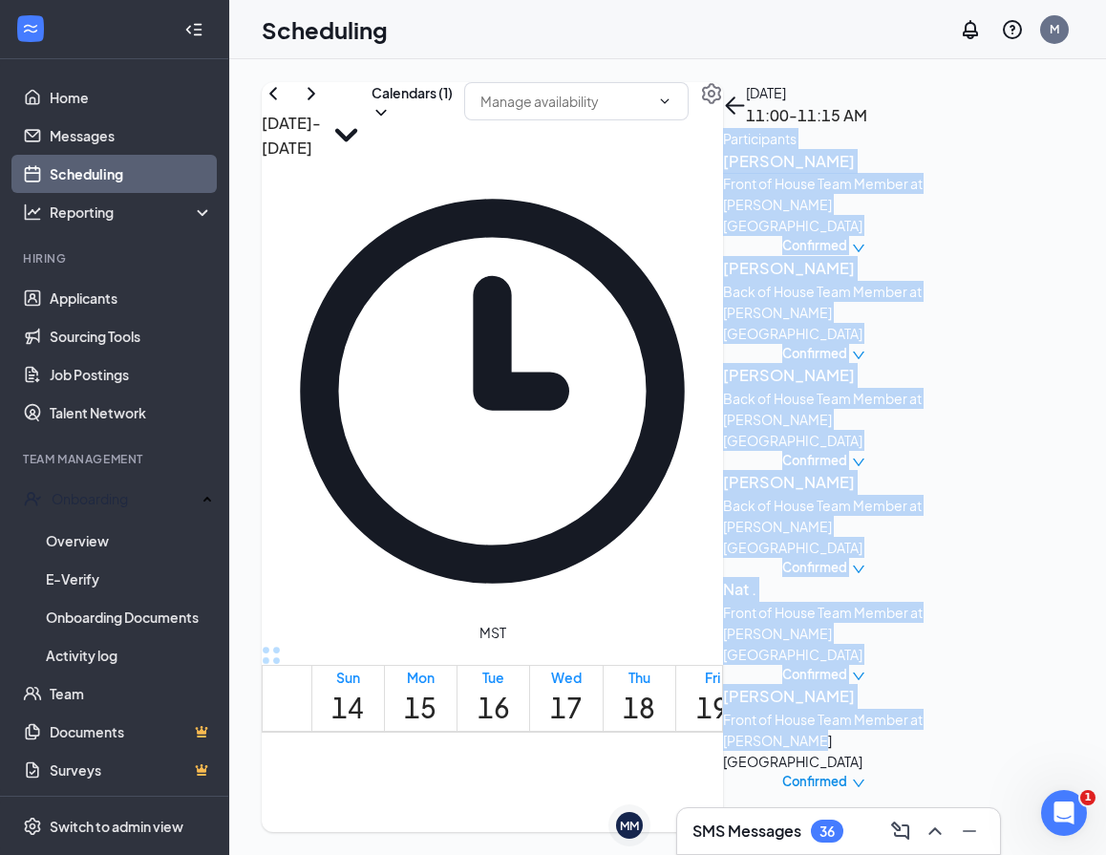
click at [739, 822] on h3 "SMS Messages" at bounding box center [746, 830] width 109 height 21
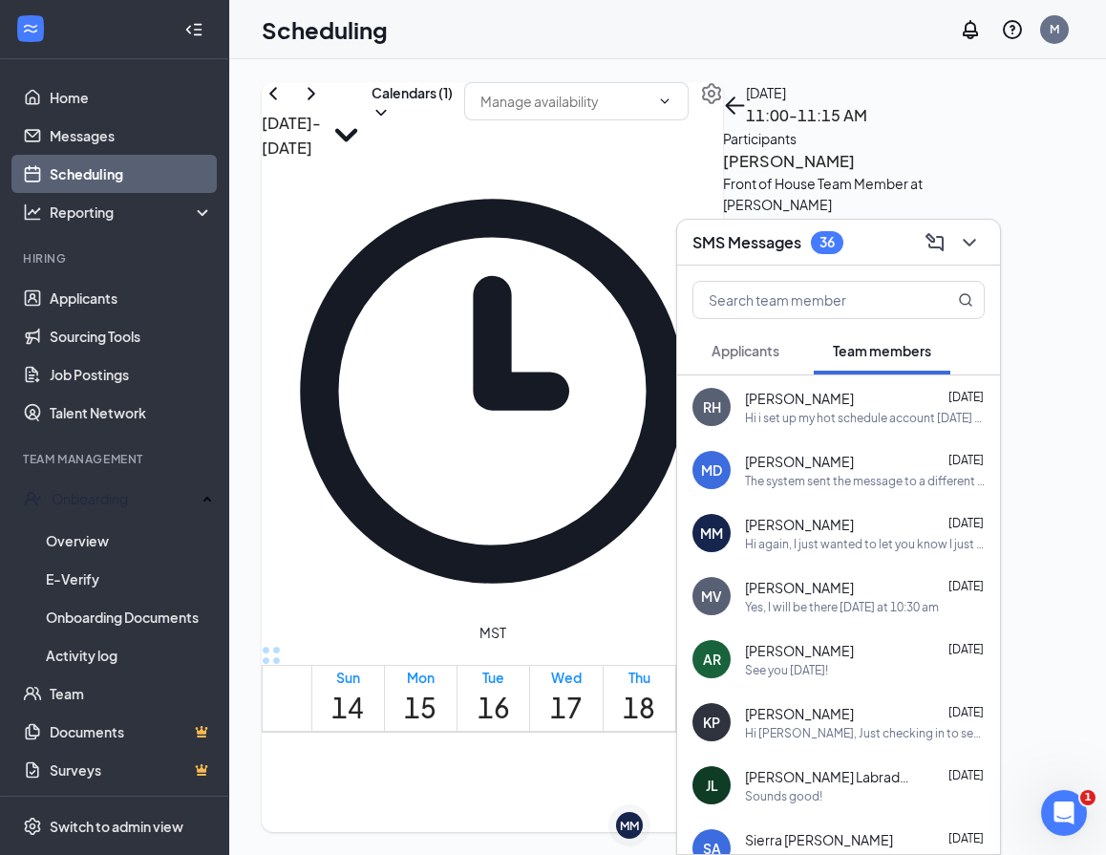
click at [754, 345] on span "Applicants" at bounding box center [746, 350] width 68 height 17
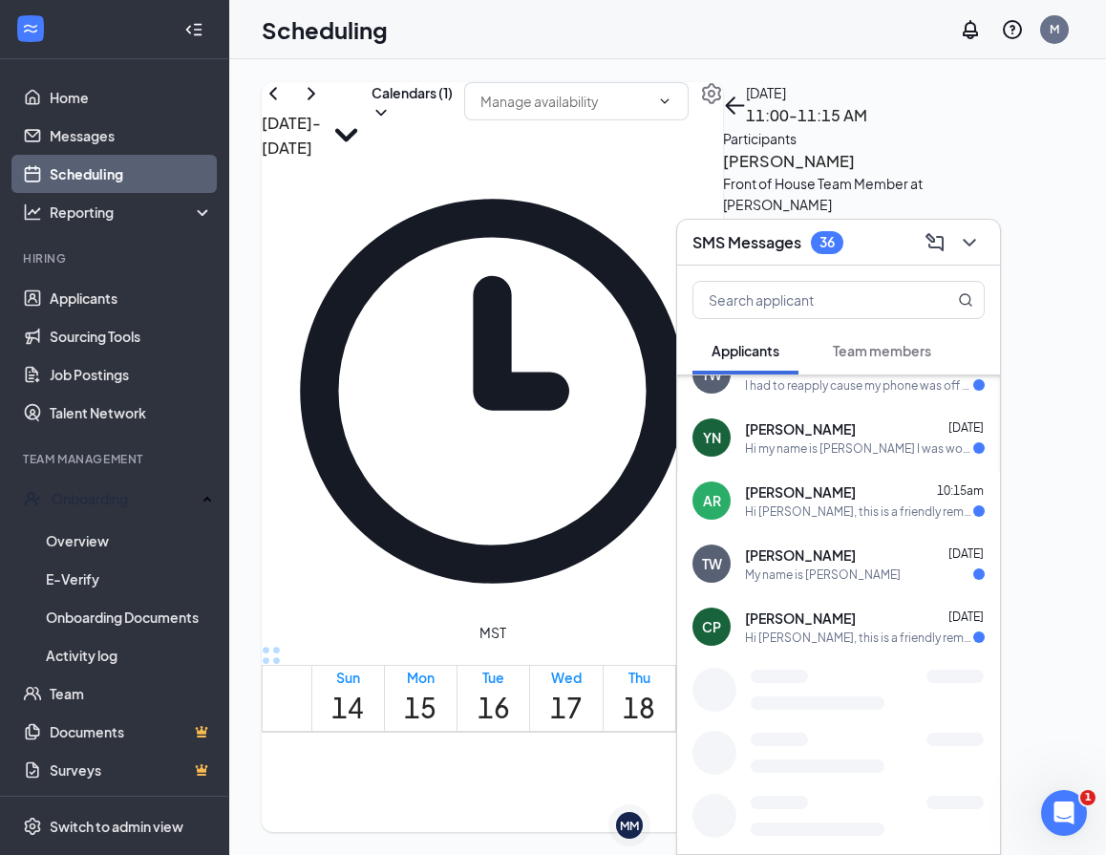
scroll to position [438, 0]
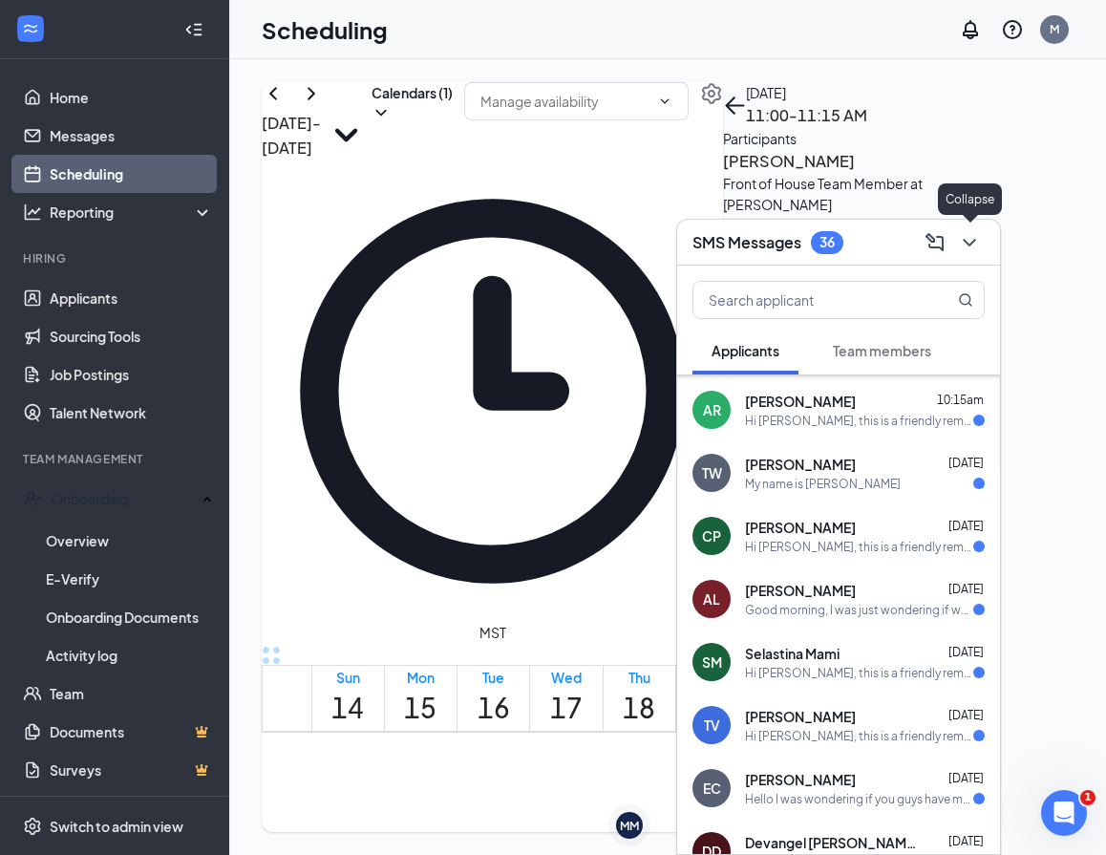
click at [970, 236] on icon "ChevronDown" at bounding box center [969, 242] width 23 height 23
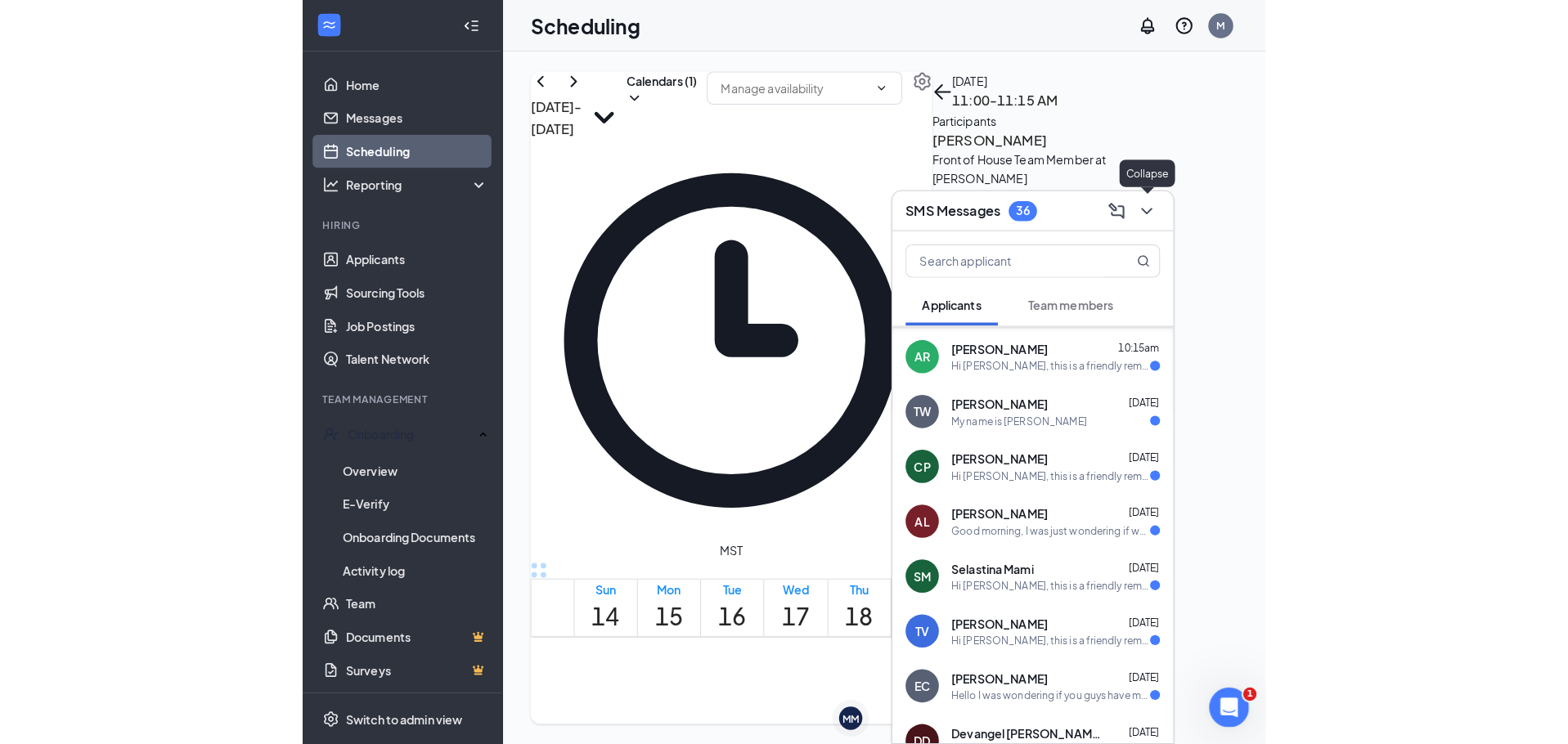
scroll to position [0, 0]
